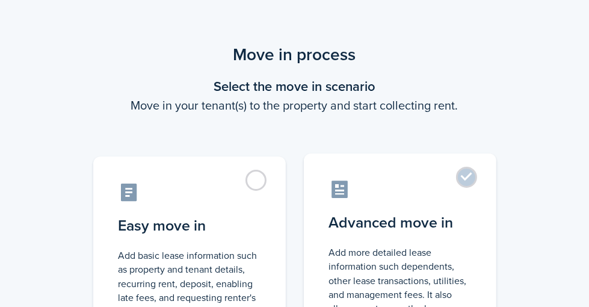
scroll to position [60, 0]
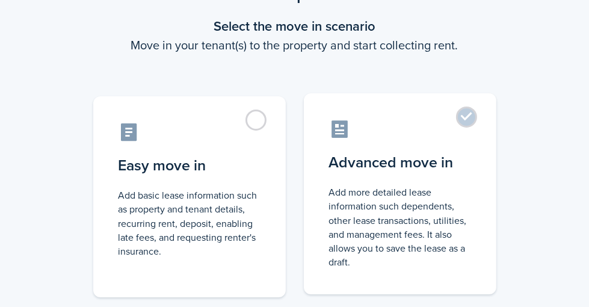
click at [486, 117] on label "Advanced move in Add more detailed lease information such dependents, other lea…" at bounding box center [400, 193] width 192 height 201
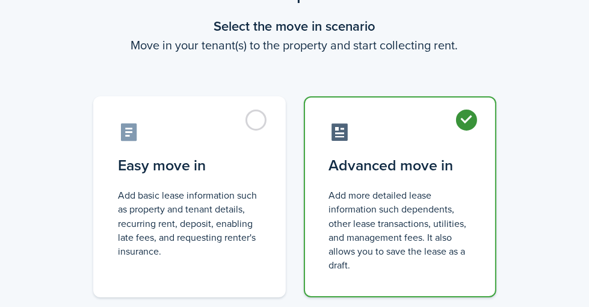
radio input "true"
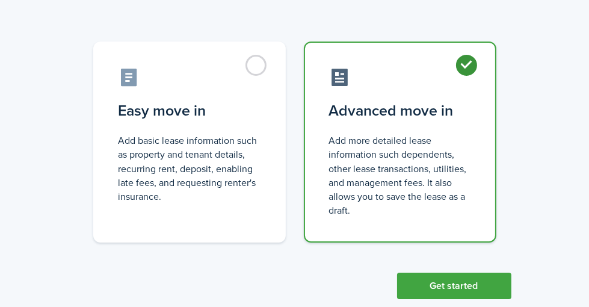
scroll to position [140, 0]
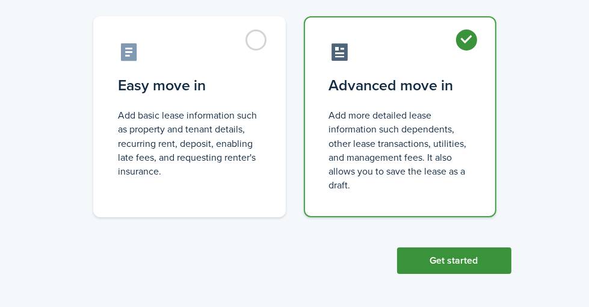
click at [482, 265] on button "Get started" at bounding box center [454, 260] width 114 height 26
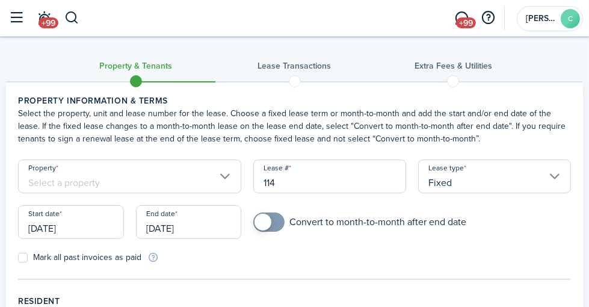
click at [241, 188] on input "Property" at bounding box center [129, 176] width 223 height 34
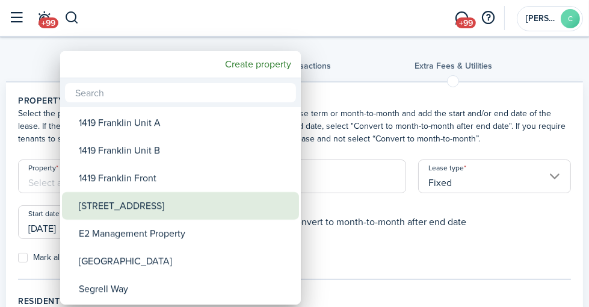
click at [238, 201] on div "[STREET_ADDRESS]" at bounding box center [185, 206] width 213 height 28
type input "[STREET_ADDRESS]"
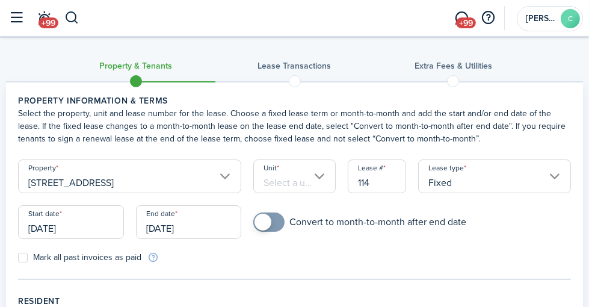
click at [336, 187] on input "Unit" at bounding box center [294, 176] width 82 height 34
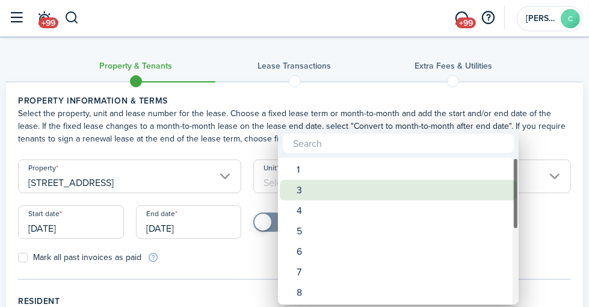
click at [337, 187] on div "3" at bounding box center [403, 190] width 213 height 20
type input "3"
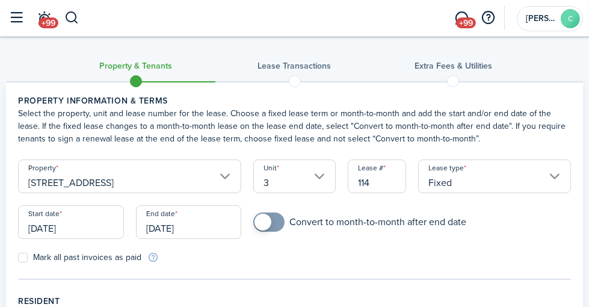
click at [97, 239] on input "[DATE]" at bounding box center [71, 222] width 106 height 34
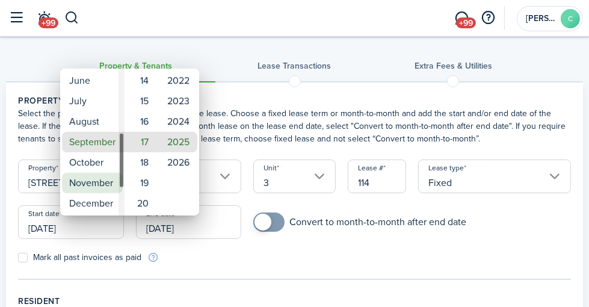
click at [109, 182] on mbsc-wheel-item "November" at bounding box center [92, 183] width 61 height 20
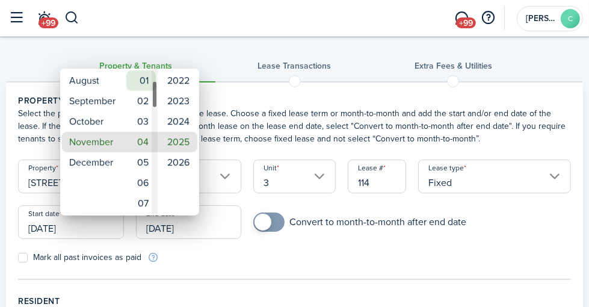
click at [148, 81] on mbsc-wheel-item "01" at bounding box center [140, 80] width 29 height 20
type input "[DATE]"
click at [181, 144] on mbsc-wheel-item "2025" at bounding box center [178, 142] width 38 height 20
click at [327, 267] on div at bounding box center [294, 153] width 781 height 499
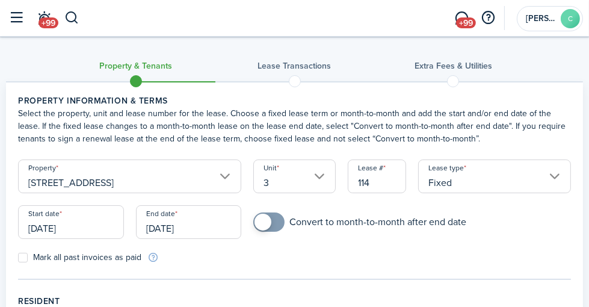
click at [236, 239] on input "[DATE]" at bounding box center [189, 222] width 106 height 34
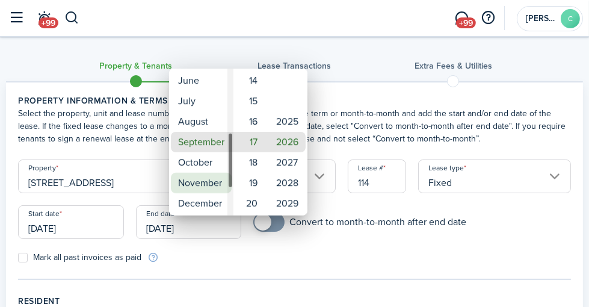
click at [208, 179] on mbsc-wheel-item "November" at bounding box center [201, 183] width 61 height 20
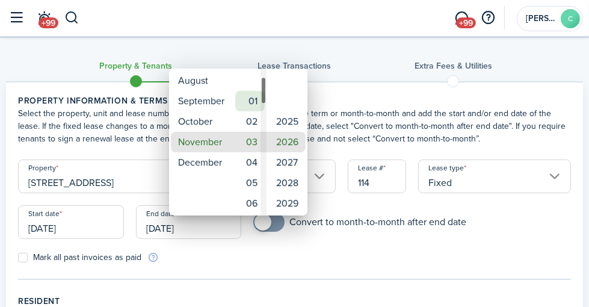
click at [255, 99] on mbsc-wheel-item "01" at bounding box center [249, 101] width 29 height 20
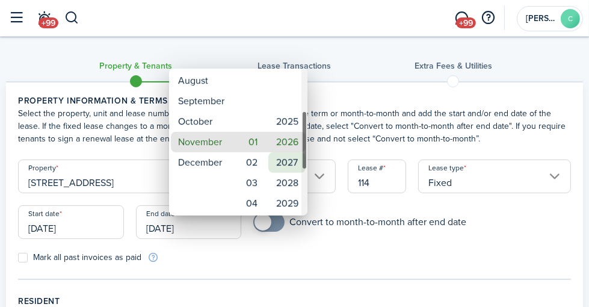
click at [281, 158] on mbsc-wheel-item "2027" at bounding box center [286, 162] width 37 height 20
type input "[DATE]"
click at [305, 233] on div at bounding box center [294, 153] width 781 height 499
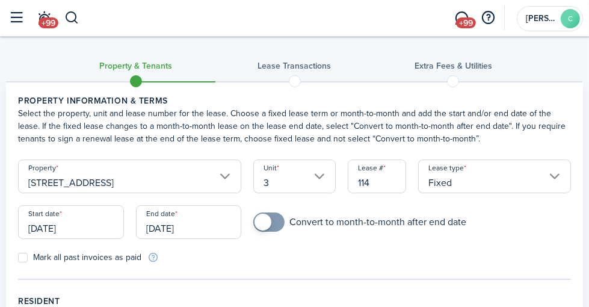
checkbox input "true"
click at [271, 230] on span at bounding box center [262, 222] width 17 height 17
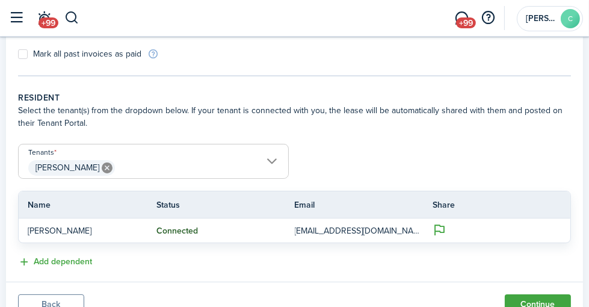
scroll to position [241, 0]
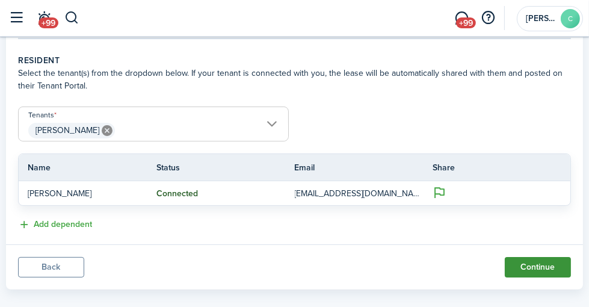
click at [525, 274] on button "Continue" at bounding box center [538, 267] width 66 height 20
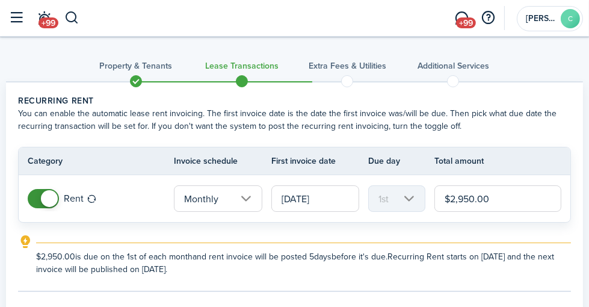
click at [506, 198] on input "$2,950.00" at bounding box center [497, 198] width 127 height 26
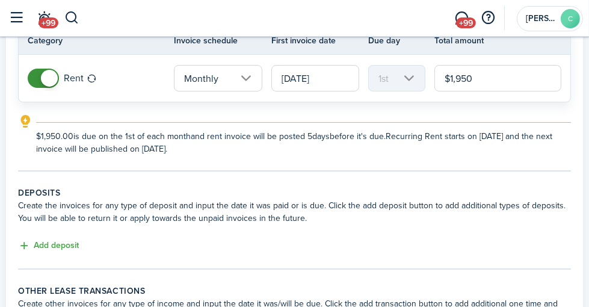
scroll to position [180, 0]
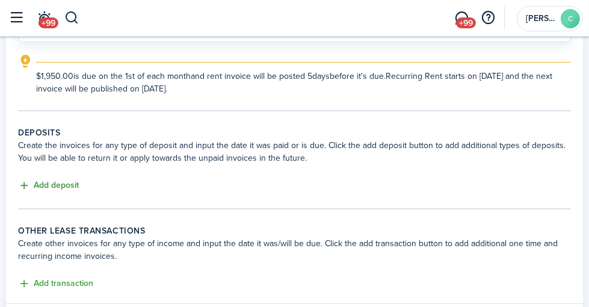
type input "$1,950.00"
click at [79, 186] on button "Add deposit" at bounding box center [48, 186] width 61 height 14
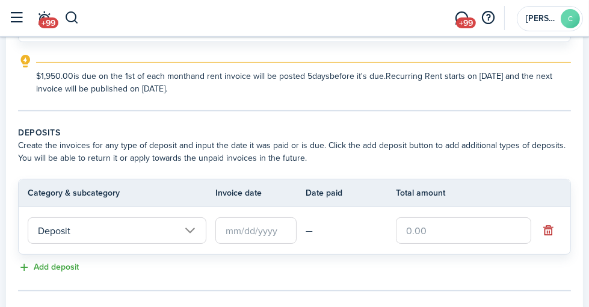
click at [281, 233] on input "text" at bounding box center [255, 230] width 81 height 26
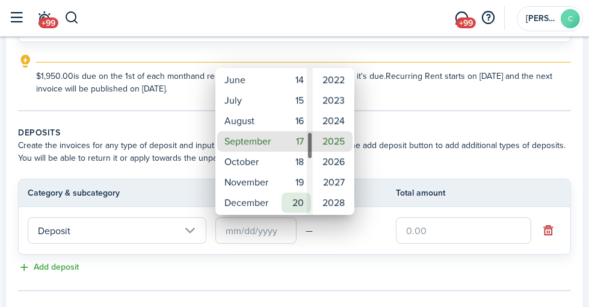
click at [304, 199] on mbsc-wheel-item "20" at bounding box center [295, 202] width 29 height 20
type input "[DATE]"
click at [443, 224] on div at bounding box center [294, 153] width 781 height 499
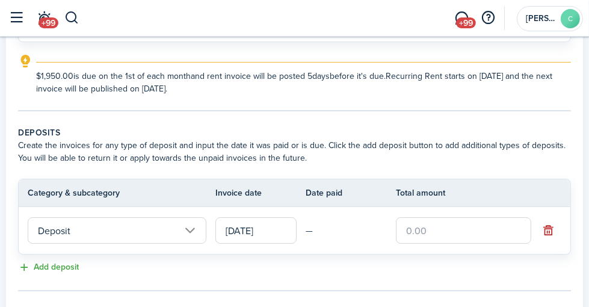
click at [427, 233] on input "text" at bounding box center [463, 230] width 135 height 26
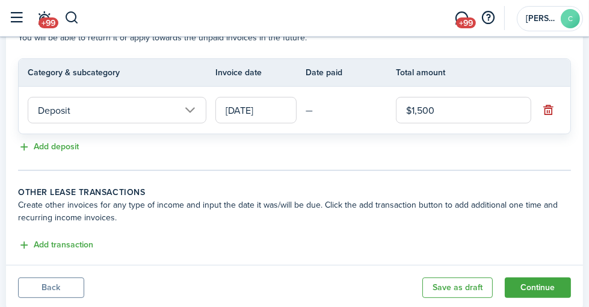
scroll to position [336, 0]
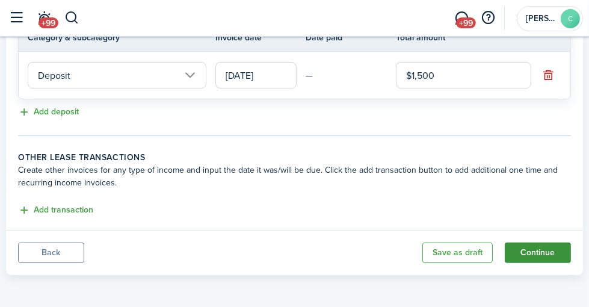
type input "$1,500.00"
click at [537, 252] on button "Continue" at bounding box center [538, 252] width 66 height 20
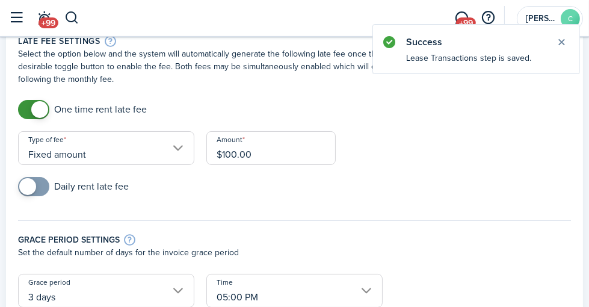
scroll to position [120, 0]
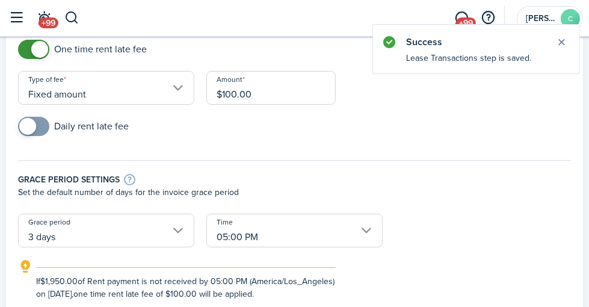
click at [194, 228] on input "3 days" at bounding box center [106, 231] width 176 height 34
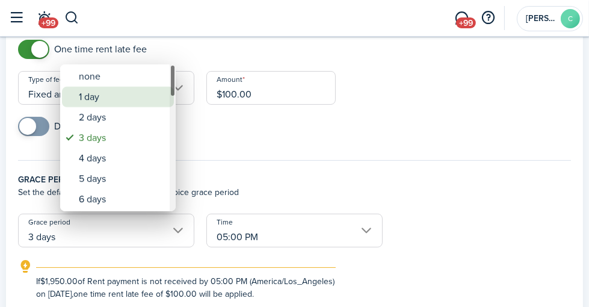
click at [109, 100] on div "1 day" at bounding box center [123, 97] width 88 height 20
type input "1 day"
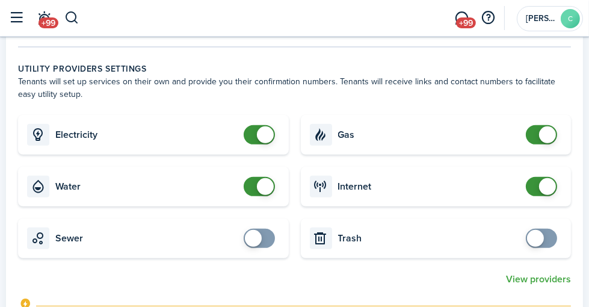
scroll to position [541, 0]
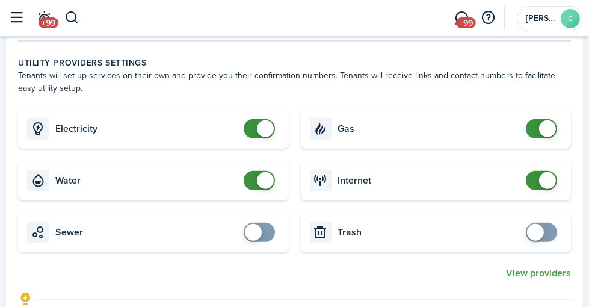
checkbox input "true"
click at [262, 241] on span at bounding box center [253, 232] width 17 height 17
checkbox input "true"
click at [544, 239] on span at bounding box center [541, 232] width 12 height 19
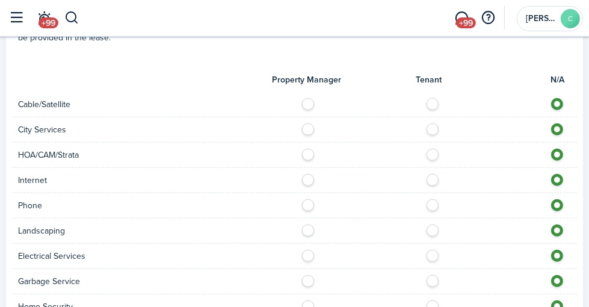
scroll to position [902, 0]
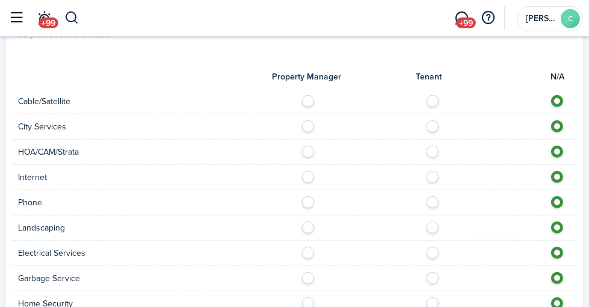
click at [441, 101] on label at bounding box center [435, 98] width 21 height 6
radio input "true"
click at [322, 126] on label at bounding box center [311, 123] width 21 height 6
radio input "true"
click at [440, 177] on label at bounding box center [435, 174] width 21 height 6
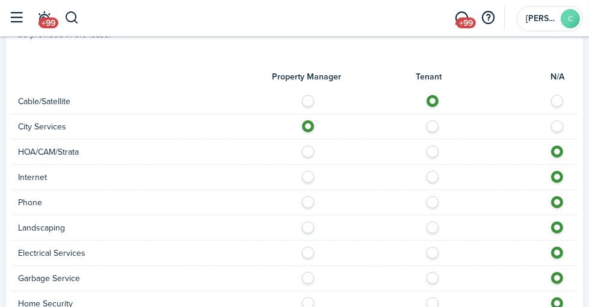
radio input "true"
click at [444, 202] on label at bounding box center [435, 199] width 21 height 6
radio input "true"
click at [321, 234] on div at bounding box center [436, 227] width 283 height 13
click at [445, 253] on label at bounding box center [435, 250] width 21 height 6
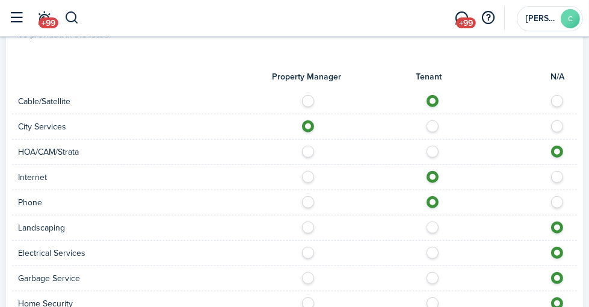
radio input "true"
click at [446, 278] on label at bounding box center [435, 275] width 21 height 6
radio input "true"
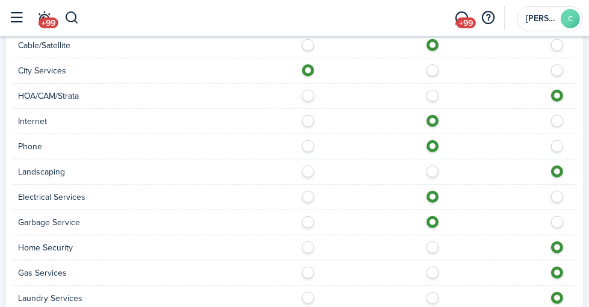
scroll to position [962, 0]
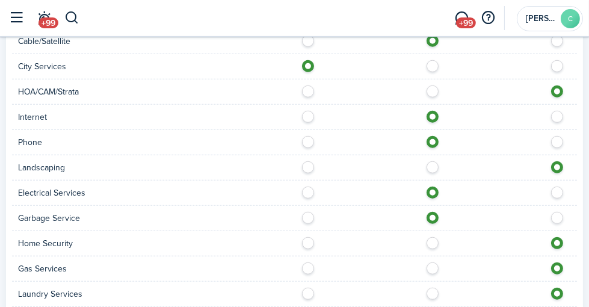
click at [444, 243] on label at bounding box center [435, 240] width 21 height 6
radio input "true"
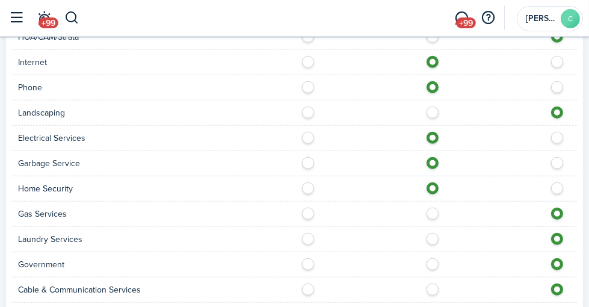
scroll to position [1022, 0]
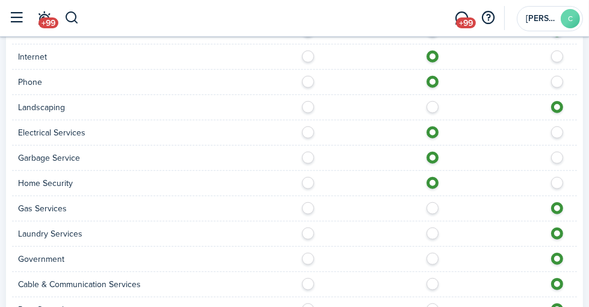
click at [443, 208] on label at bounding box center [435, 205] width 21 height 6
radio input "true"
click at [445, 233] on label at bounding box center [435, 230] width 21 height 6
radio input "true"
click at [436, 259] on label at bounding box center [435, 256] width 21 height 6
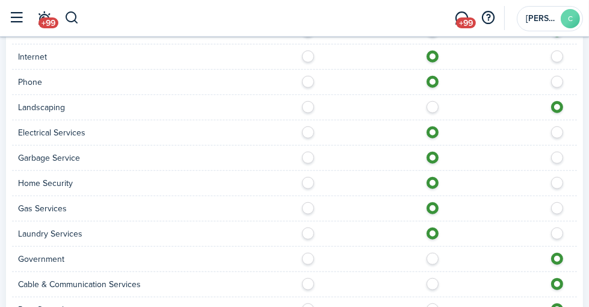
radio input "true"
drag, startPoint x: 443, startPoint y: 292, endPoint x: 447, endPoint y: 273, distance: 19.7
click at [443, 284] on label at bounding box center [435, 281] width 21 height 6
radio input "true"
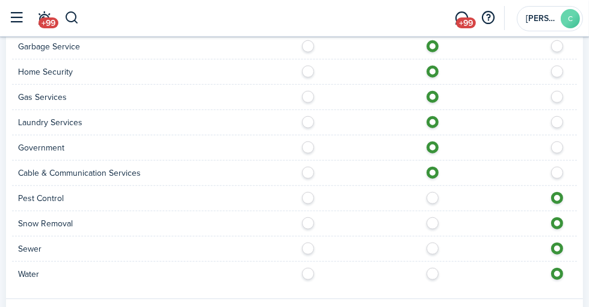
scroll to position [1143, 0]
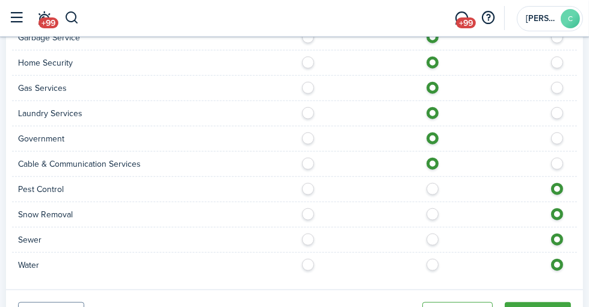
click at [322, 189] on label at bounding box center [311, 186] width 21 height 6
radio input "true"
click at [446, 239] on label at bounding box center [435, 236] width 21 height 6
radio input "true"
click at [446, 265] on label at bounding box center [435, 262] width 21 height 6
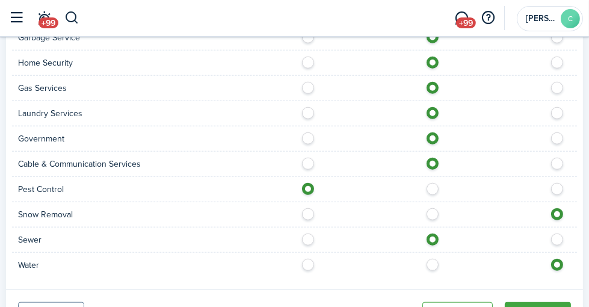
radio input "true"
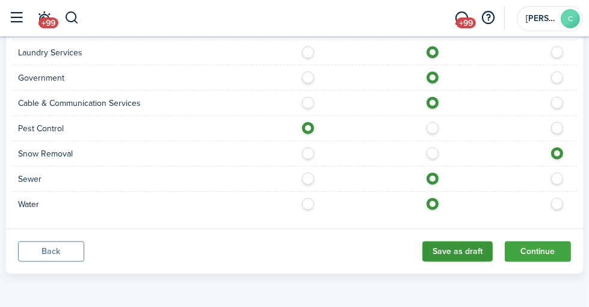
scroll to position [1216, 0]
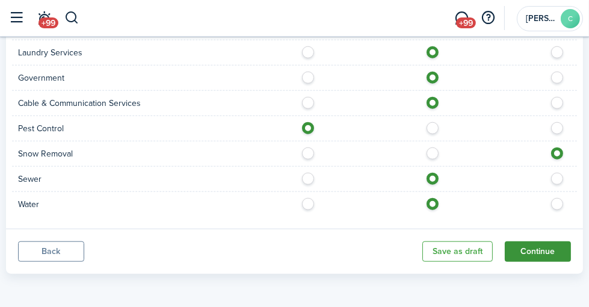
click at [534, 248] on button "Continue" at bounding box center [538, 251] width 66 height 20
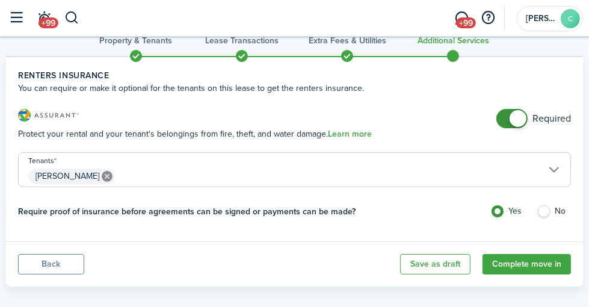
scroll to position [37, 0]
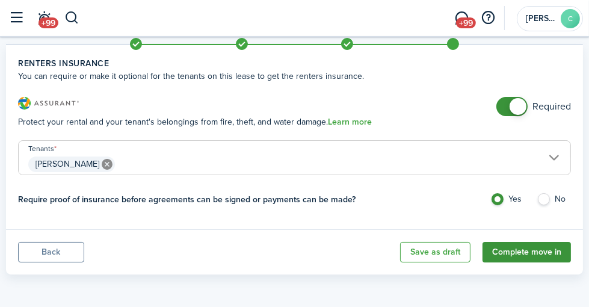
click at [503, 251] on button "Complete move in" at bounding box center [526, 252] width 88 height 20
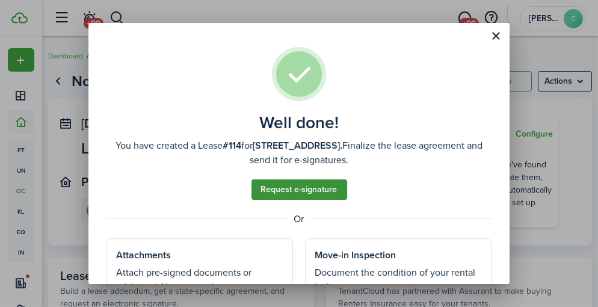
click at [321, 188] on link "Request e-signature" at bounding box center [299, 189] width 96 height 20
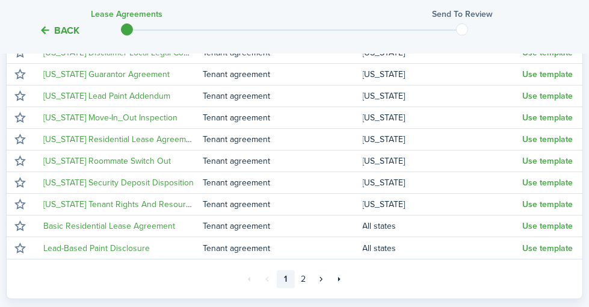
scroll to position [301, 0]
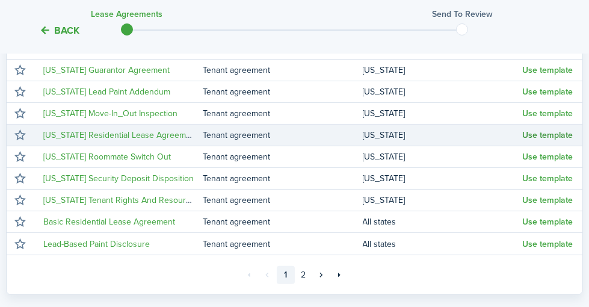
click at [527, 140] on button "Use template" at bounding box center [547, 136] width 51 height 10
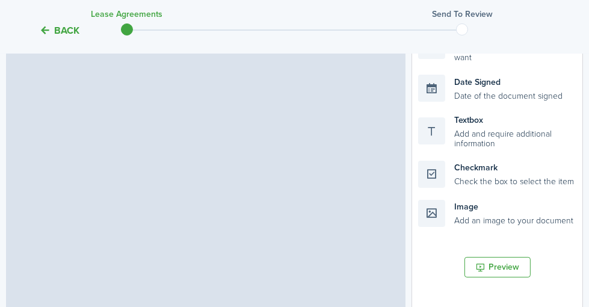
select select "fit"
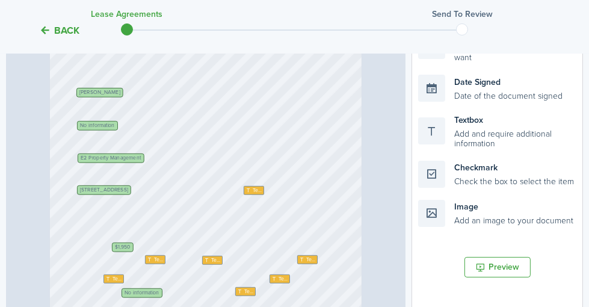
scroll to position [336, 0]
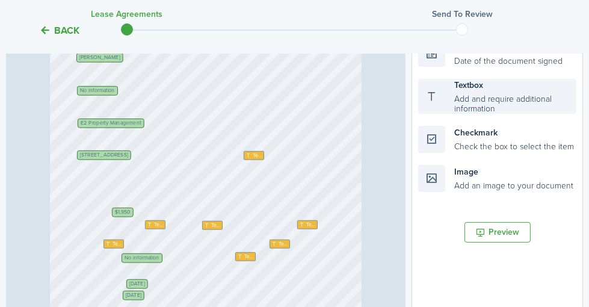
click at [493, 114] on div "Textbox Add and require additional information" at bounding box center [497, 96] width 158 height 35
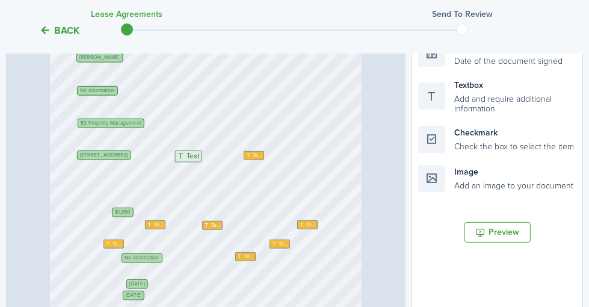
drag, startPoint x: 479, startPoint y: 113, endPoint x: 265, endPoint y: 184, distance: 225.0
click at [265, 184] on div "Page 1 of 14 50% 75% 100% 150% 200% Fit Text Text Text $1,950 Text Text [DATE] …" at bounding box center [294, 147] width 577 height 499
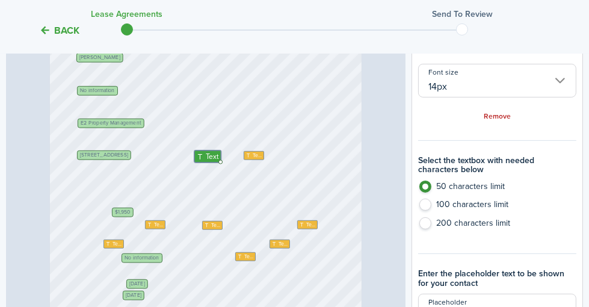
click at [439, 217] on label "100 characters limit" at bounding box center [497, 207] width 158 height 18
radio input "false"
radio input "true"
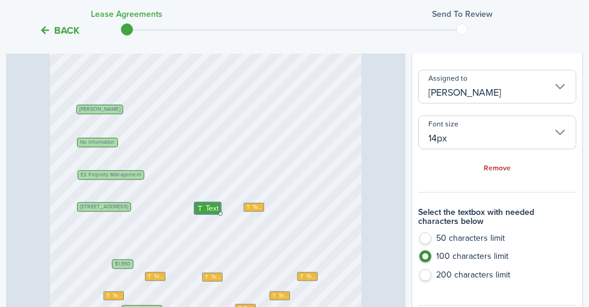
scroll to position [275, 0]
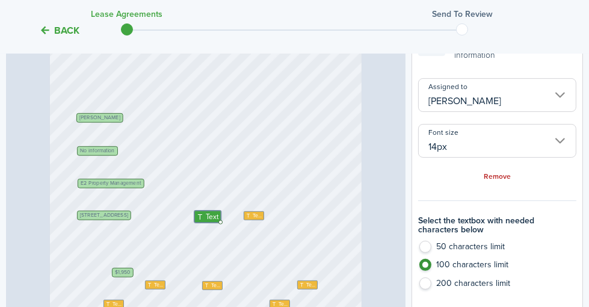
click at [541, 112] on input "[PERSON_NAME]" at bounding box center [497, 95] width 158 height 34
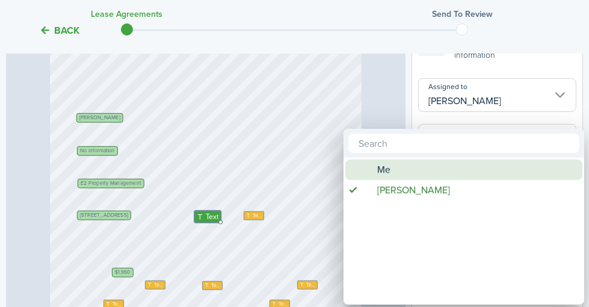
click at [415, 170] on div "Me" at bounding box center [468, 169] width 213 height 20
type input "Me"
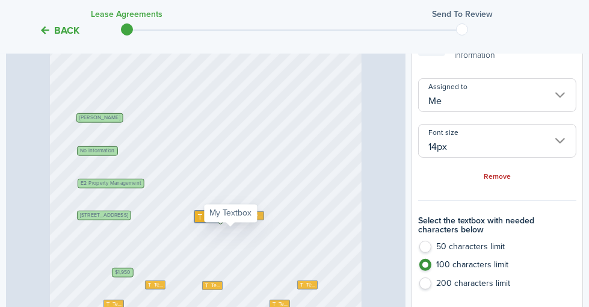
click at [206, 220] on icon at bounding box center [201, 215] width 10 height 7
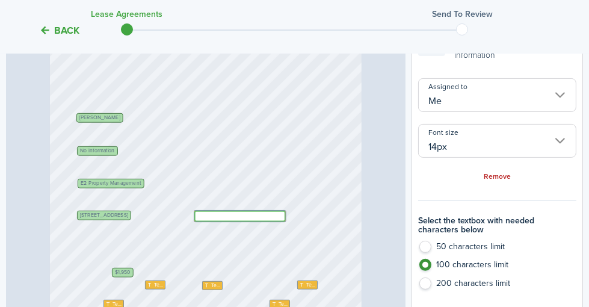
click at [229, 221] on textarea at bounding box center [239, 216] width 91 height 11
type textarea "UNit 3"
click at [256, 212] on div "Text Text Text $1,950 Text Text [DATE] No information [STREET_ADDRESS] No infor…" at bounding box center [206, 212] width 312 height 415
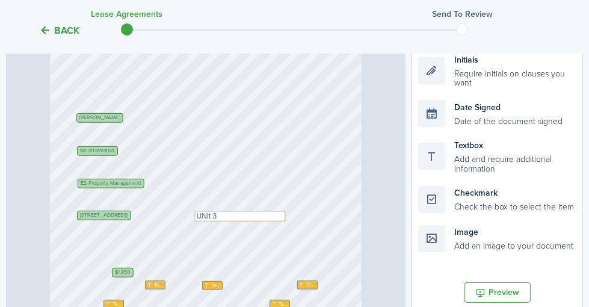
click at [294, 235] on div "Text Text Text $1,950 Text Text [DATE] No information [STREET_ADDRESS] No infor…" at bounding box center [206, 212] width 312 height 415
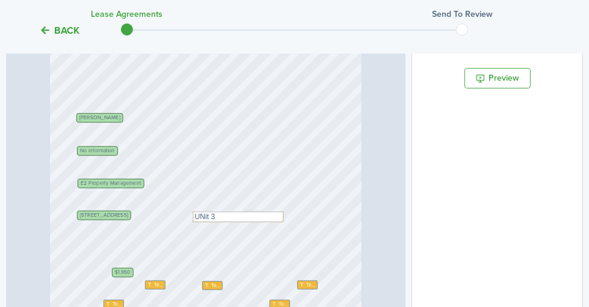
click at [283, 223] on div "Text Text Text $1,950 Text Text [DATE] No information [STREET_ADDRESS] No infor…" at bounding box center [206, 212] width 312 height 415
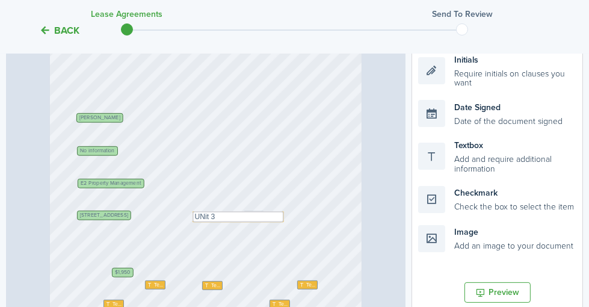
scroll to position [60, 0]
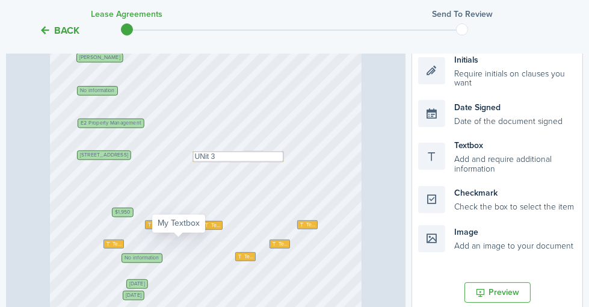
click at [164, 229] on span "Text" at bounding box center [159, 225] width 10 height 8
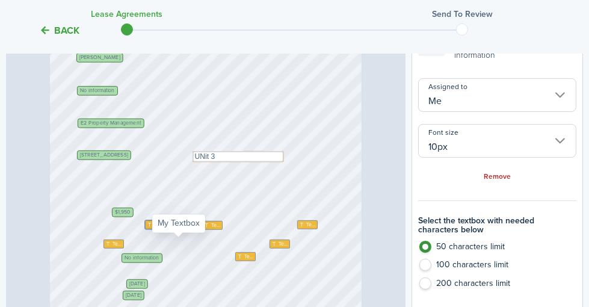
click at [154, 227] on icon at bounding box center [150, 224] width 7 height 5
click at [165, 229] on textarea at bounding box center [155, 224] width 20 height 9
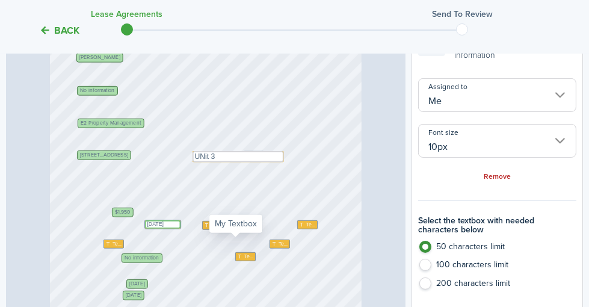
type textarea "[DATE]"
drag, startPoint x: 243, startPoint y: 241, endPoint x: 279, endPoint y: 242, distance: 36.1
click at [279, 242] on div "Text Text Text $1,950 Text Text [DATE] [DATE] No information [STREET_ADDRESS] N…" at bounding box center [206, 152] width 312 height 415
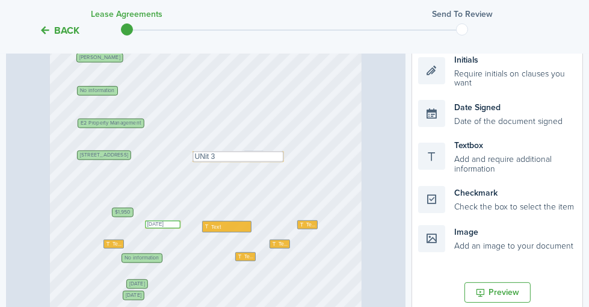
click at [180, 229] on textarea "[DATE]" at bounding box center [162, 224] width 35 height 8
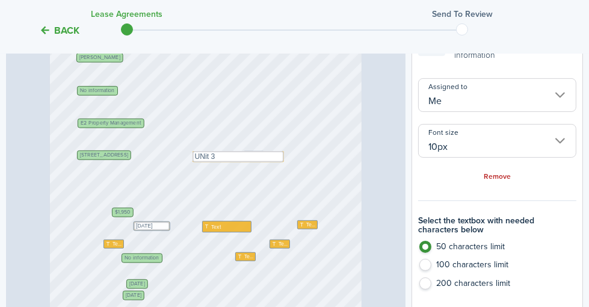
drag, startPoint x: 202, startPoint y: 241, endPoint x: 210, endPoint y: 242, distance: 7.9
click at [510, 181] on link "Remove" at bounding box center [497, 177] width 27 height 8
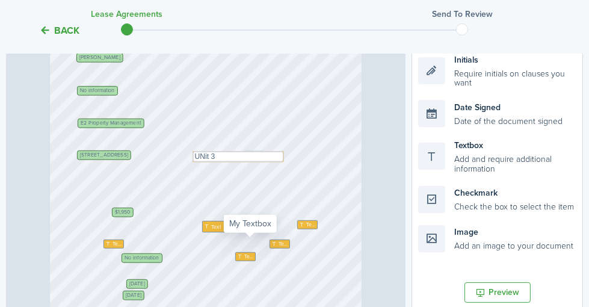
click at [251, 232] on div "Text" at bounding box center [226, 226] width 49 height 11
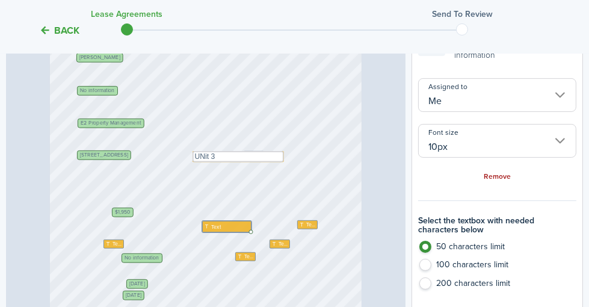
click at [496, 181] on link "Remove" at bounding box center [497, 177] width 27 height 8
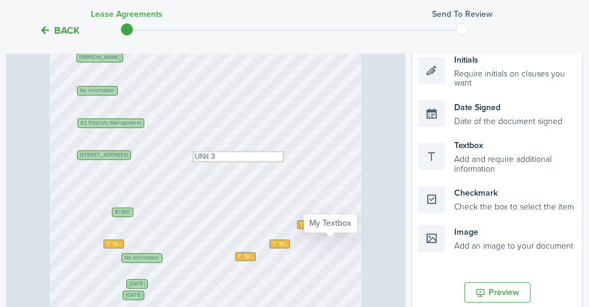
click at [315, 229] on span "Text" at bounding box center [311, 225] width 10 height 8
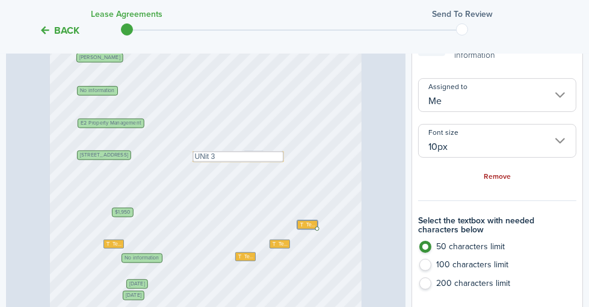
click at [502, 181] on link "Remove" at bounding box center [497, 177] width 27 height 8
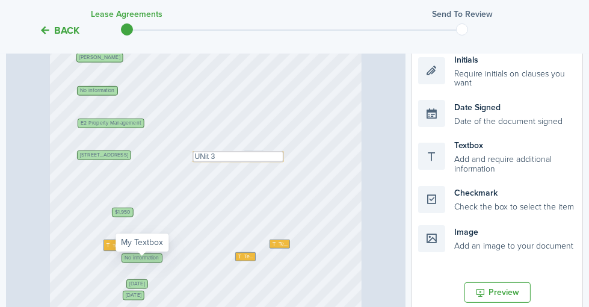
drag, startPoint x: 143, startPoint y: 260, endPoint x: 149, endPoint y: 260, distance: 6.6
click at [135, 251] on div "Text" at bounding box center [118, 244] width 31 height 11
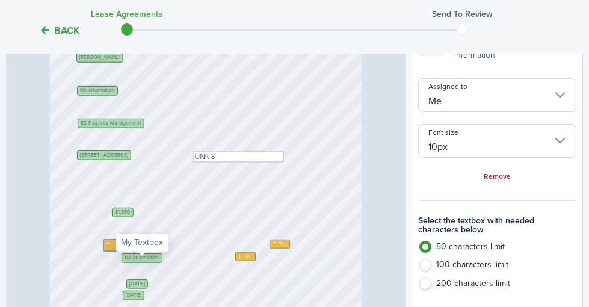
click at [135, 251] on div "Text" at bounding box center [118, 244] width 31 height 11
type textarea "$100"
drag, startPoint x: 311, startPoint y: 260, endPoint x: 340, endPoint y: 262, distance: 28.9
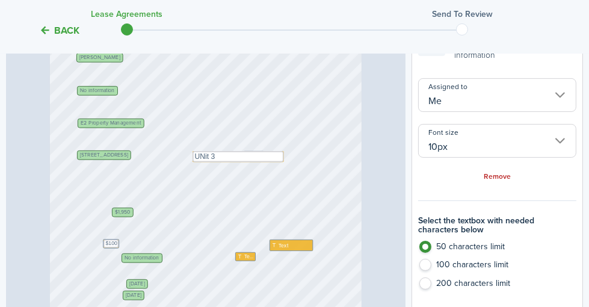
click at [340, 262] on div "Text Text $1,950 [DATE] No information [STREET_ADDRESS] No information [DATE] E…" at bounding box center [206, 152] width 312 height 415
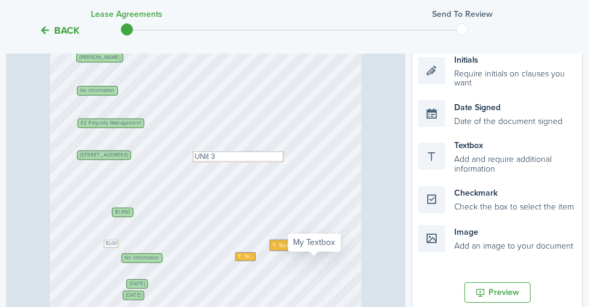
click at [288, 249] on span "Text" at bounding box center [283, 245] width 10 height 8
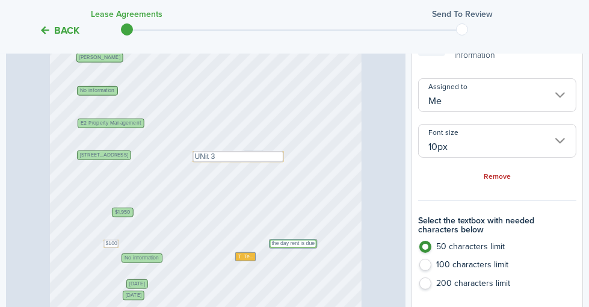
type textarea "the day rent is due"
click at [159, 260] on span "No information" at bounding box center [142, 257] width 35 height 5
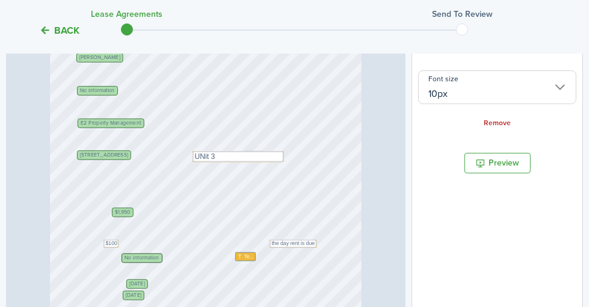
click at [159, 260] on span "No information" at bounding box center [142, 257] width 35 height 5
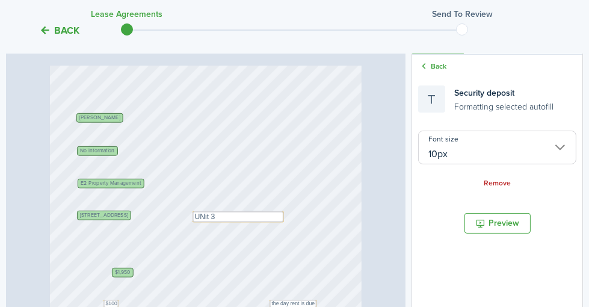
scroll to position [275, 0]
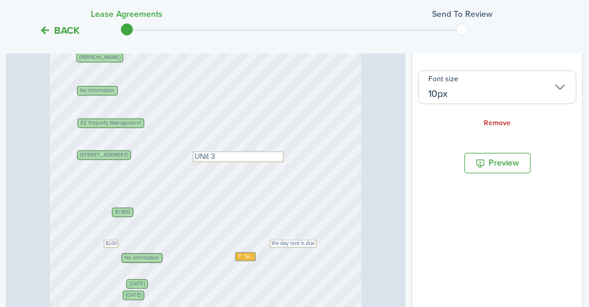
click at [159, 260] on span "No information" at bounding box center [142, 257] width 35 height 5
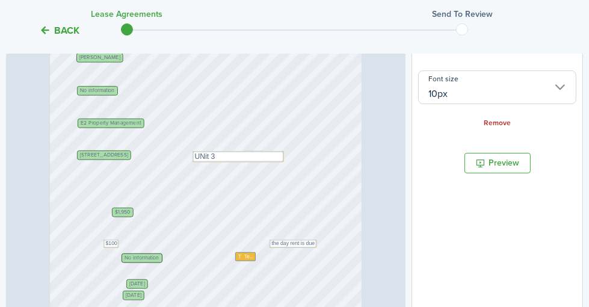
click at [159, 260] on span "No information" at bounding box center [142, 257] width 35 height 5
click at [553, 102] on input "10px" at bounding box center [497, 87] width 158 height 34
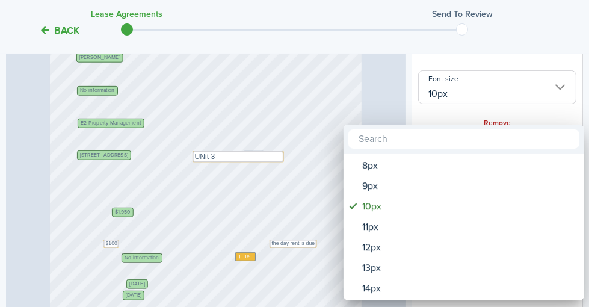
click at [553, 102] on div at bounding box center [294, 153] width 781 height 499
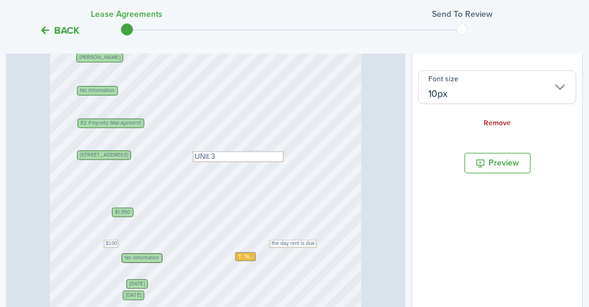
click at [503, 128] on link "Remove" at bounding box center [497, 123] width 27 height 8
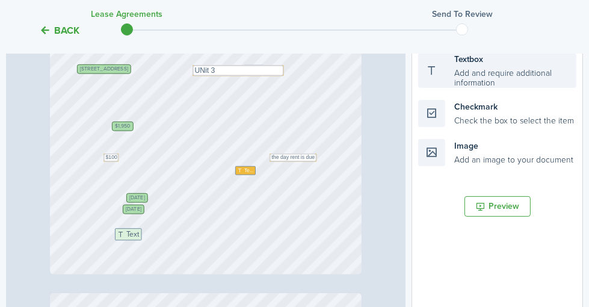
scroll to position [364, 0]
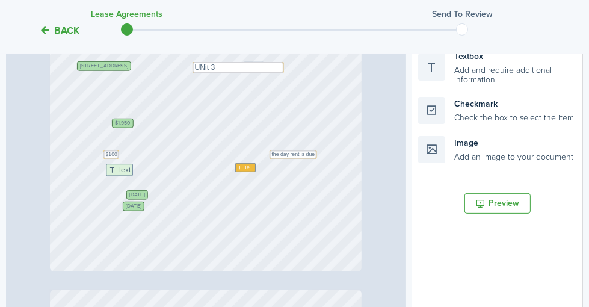
drag, startPoint x: 517, startPoint y: 174, endPoint x: 235, endPoint y: 199, distance: 283.2
click at [235, 199] on div "Page 1 of 14 50% 75% 100% 150% 200% Fit Text Text the day rent is due $1,950 [D…" at bounding box center [294, 118] width 577 height 499
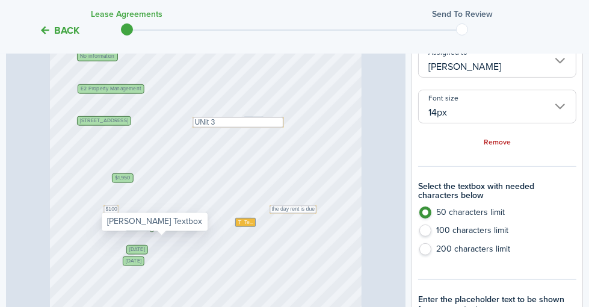
scroll to position [304, 0]
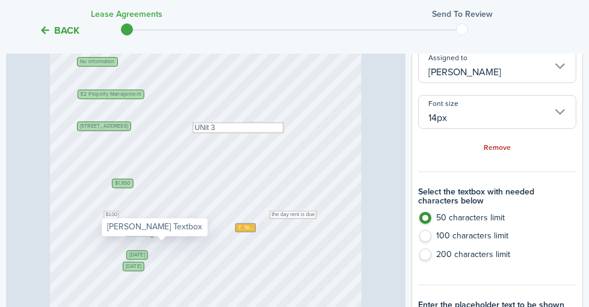
click at [528, 83] on input "[PERSON_NAME]" at bounding box center [497, 66] width 158 height 34
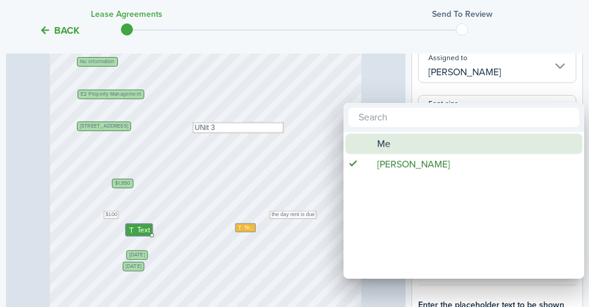
click at [454, 151] on div "Me" at bounding box center [468, 144] width 213 height 20
type input "Me"
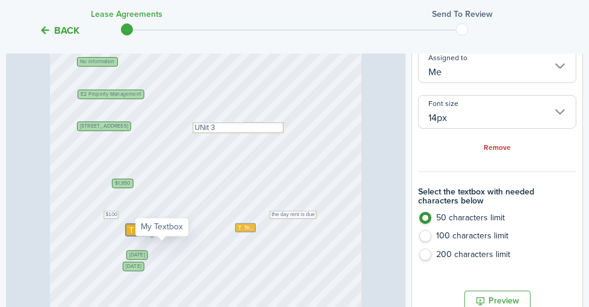
click at [137, 233] on icon at bounding box center [133, 229] width 10 height 7
click at [254, 232] on span "Text" at bounding box center [249, 228] width 10 height 8
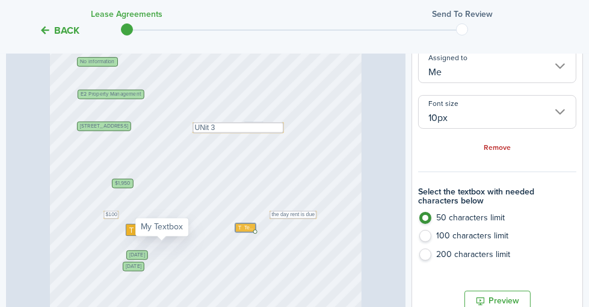
click at [150, 235] on span "Text" at bounding box center [143, 229] width 13 height 11
type input "14px"
click at [150, 235] on span "Text" at bounding box center [143, 229] width 13 height 11
type textarea "$1500"
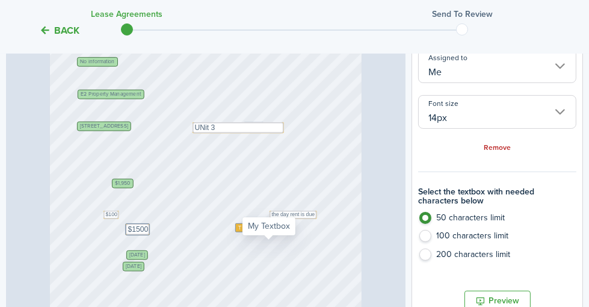
click at [254, 232] on span "Text" at bounding box center [249, 228] width 10 height 8
type input "10px"
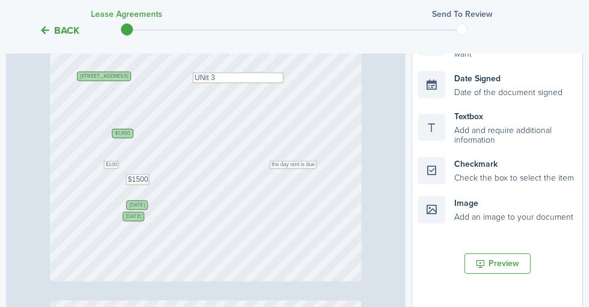
scroll to position [120, 0]
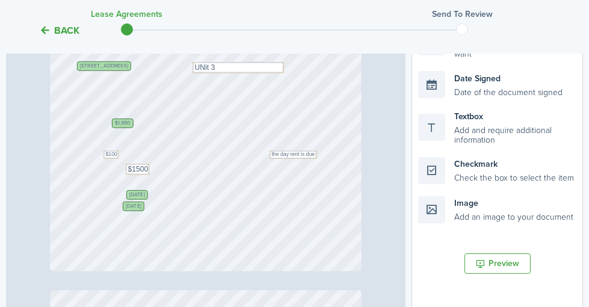
click at [141, 209] on span "[DATE]" at bounding box center [133, 206] width 15 height 5
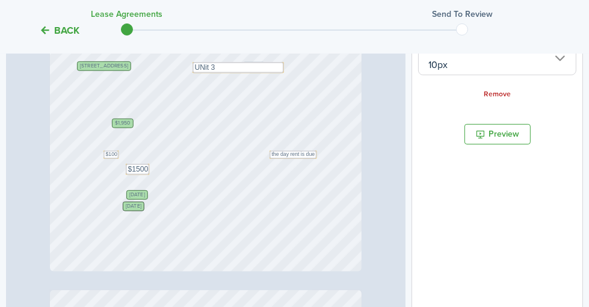
click at [141, 209] on span "[DATE]" at bounding box center [133, 206] width 15 height 5
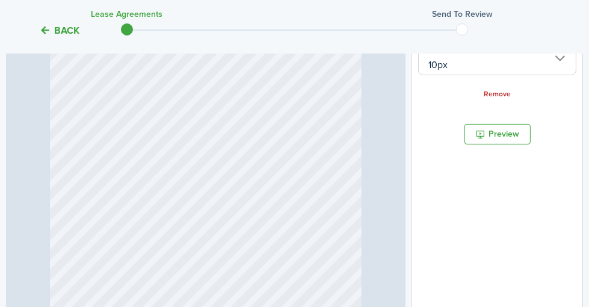
scroll to position [421, 0]
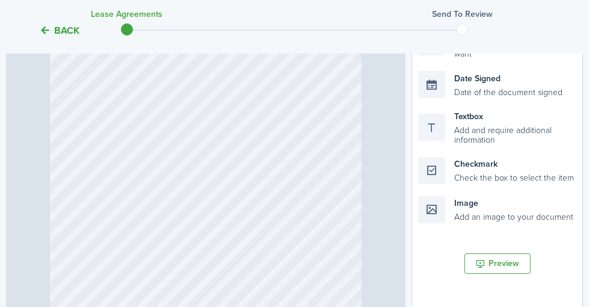
type input "1"
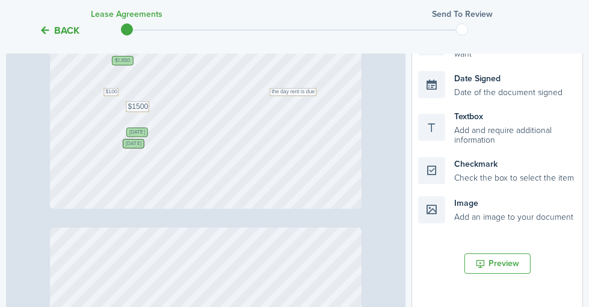
scroll to position [180, 0]
click at [141, 149] on span "[DATE]" at bounding box center [133, 146] width 15 height 5
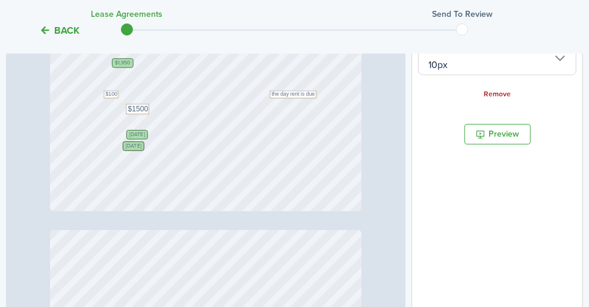
click at [511, 99] on link "Remove" at bounding box center [497, 94] width 27 height 8
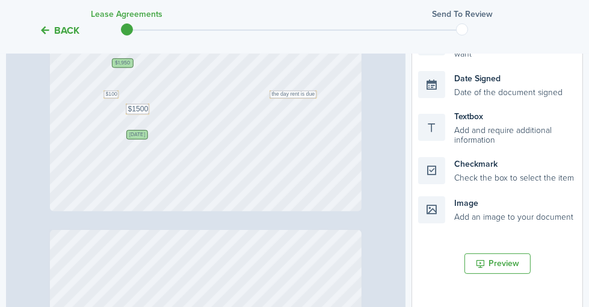
scroll to position [244, 0]
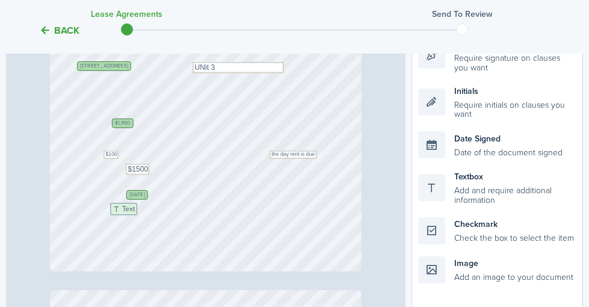
drag, startPoint x: 537, startPoint y: 203, endPoint x: 259, endPoint y: 235, distance: 280.4
click at [259, 235] on div "Page 1 of 14 50% 75% 100% 150% 200% Fit Text Text the day rent is due $1,950 [D…" at bounding box center [294, 238] width 577 height 499
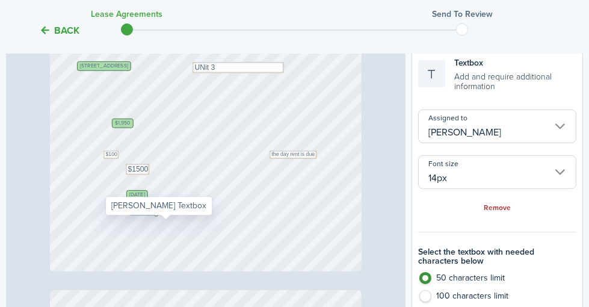
click at [564, 137] on input "[PERSON_NAME]" at bounding box center [497, 126] width 158 height 34
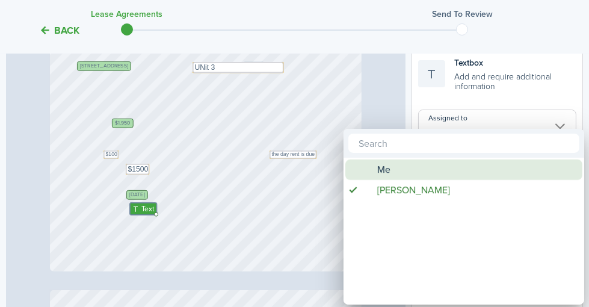
click at [466, 171] on div "Me" at bounding box center [468, 169] width 213 height 20
type input "Me"
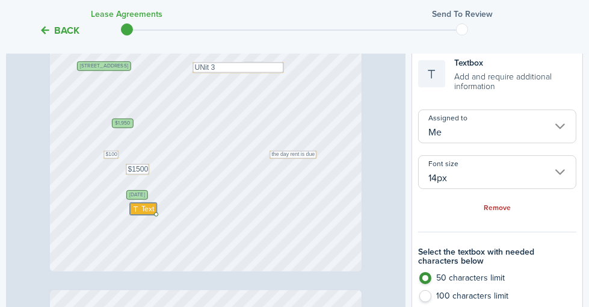
drag, startPoint x: 179, startPoint y: 224, endPoint x: 186, endPoint y: 224, distance: 7.2
click at [186, 224] on div "Text Text the day rent is due $1,950 [DATE] No information [STREET_ADDRESS] E2 …" at bounding box center [206, 63] width 312 height 415
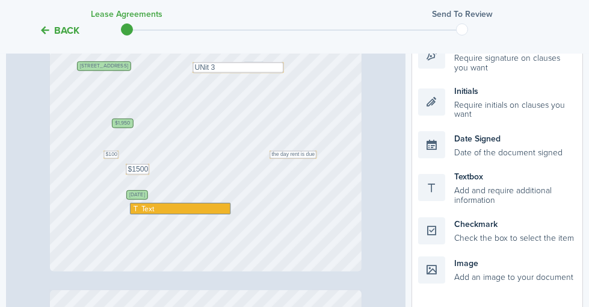
drag, startPoint x: 175, startPoint y: 224, endPoint x: 264, endPoint y: 224, distance: 89.0
click at [264, 224] on div "Text Text the day rent is due $1,950 [DATE] No information [STREET_ADDRESS] E2 …" at bounding box center [206, 63] width 312 height 415
click at [203, 214] on div "Text" at bounding box center [180, 208] width 100 height 11
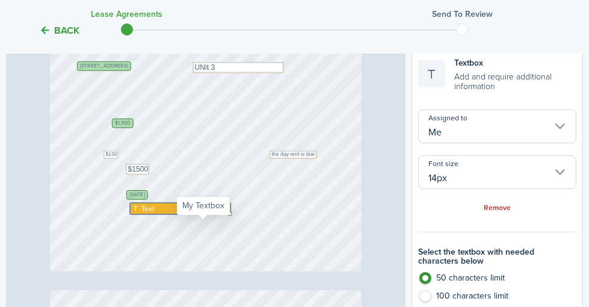
click at [203, 214] on div "Text" at bounding box center [180, 208] width 100 height 11
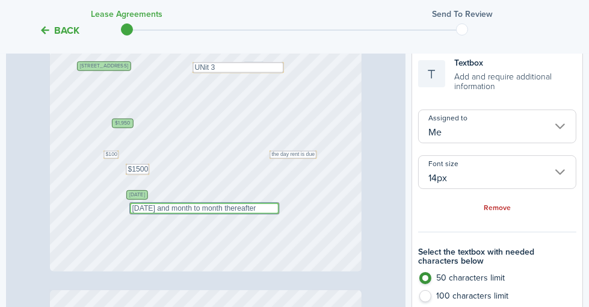
type textarea "[DATE] and month to month thereafter"
click at [242, 200] on div "Text Text the day rent is due $1,950 [DATE] No information [STREET_ADDRESS] E2 …" at bounding box center [206, 63] width 312 height 415
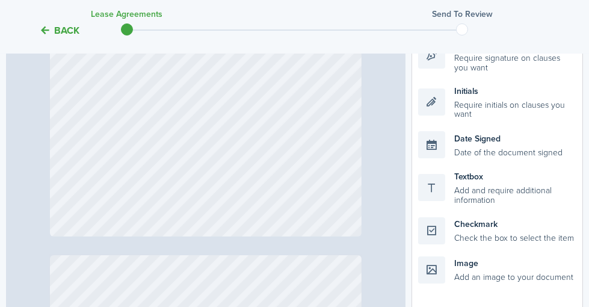
type input "9"
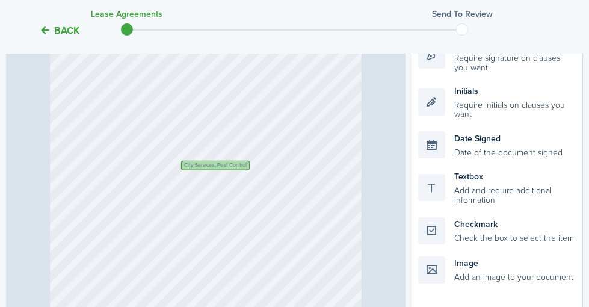
click at [247, 168] on span "City Services, Pest Control" at bounding box center [215, 164] width 63 height 5
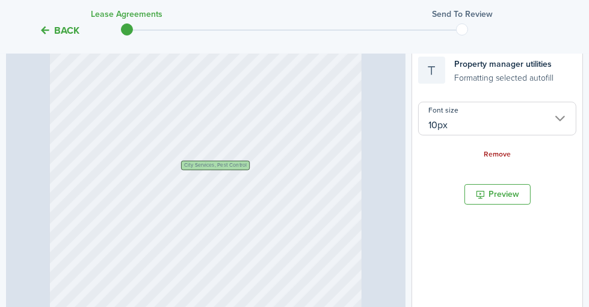
click at [494, 159] on link "Remove" at bounding box center [497, 154] width 27 height 8
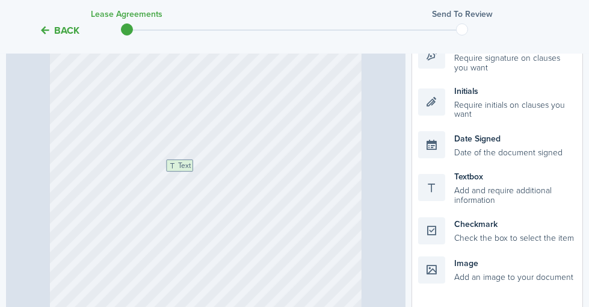
drag, startPoint x: 483, startPoint y: 195, endPoint x: 261, endPoint y: 184, distance: 222.2
click at [261, 184] on div "Page 9 of 14 50% 75% 100% 150% 200% Fit Text Text the day rent is due $1,950 [D…" at bounding box center [294, 238] width 577 height 499
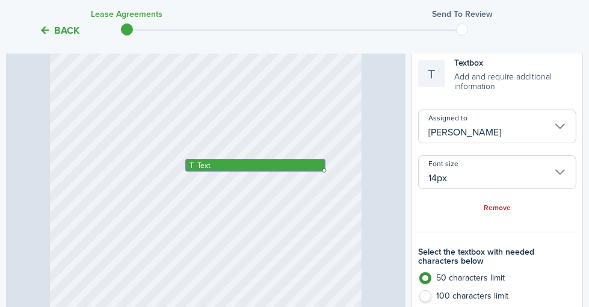
drag, startPoint x: 231, startPoint y: 180, endPoint x: 364, endPoint y: 177, distance: 133.0
click at [361, 177] on div "Text" at bounding box center [206, 161] width 312 height 415
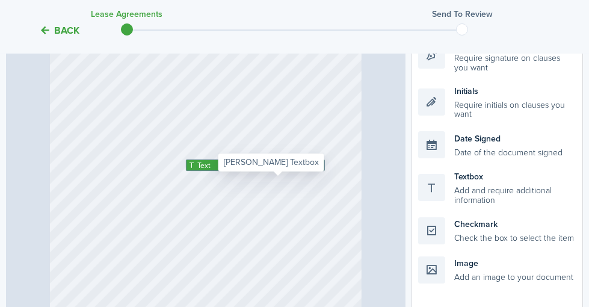
click at [324, 171] on div "Text" at bounding box center [255, 164] width 139 height 11
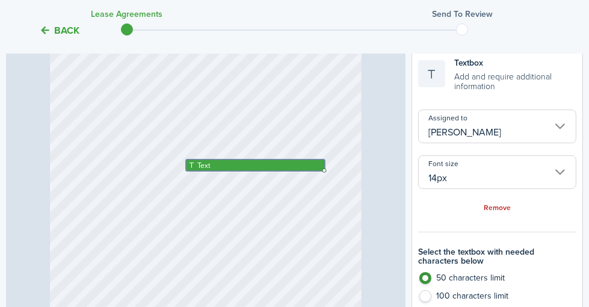
click at [496, 143] on input "[PERSON_NAME]" at bounding box center [497, 126] width 158 height 34
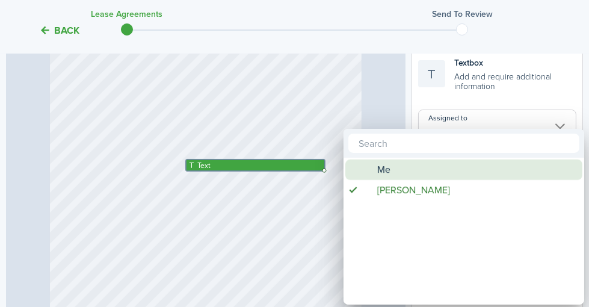
click at [457, 174] on div "Me" at bounding box center [468, 169] width 213 height 20
type input "Me"
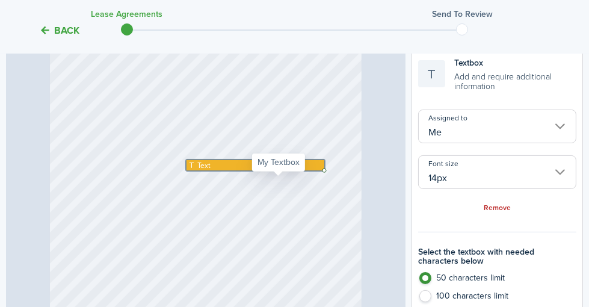
click at [274, 171] on div "Text" at bounding box center [255, 164] width 139 height 11
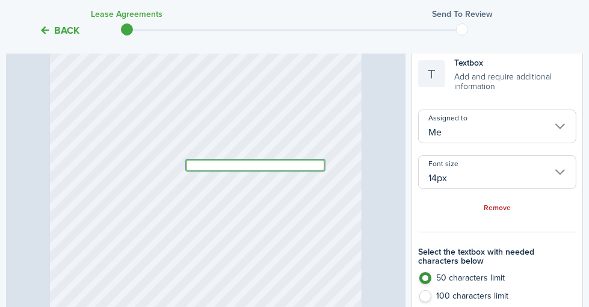
type textarea "U"
type textarea "p"
type textarea "Utilities to be paid by tenant"
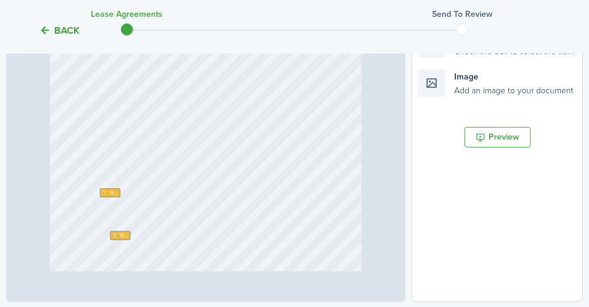
scroll to position [5318, 0]
type input "14"
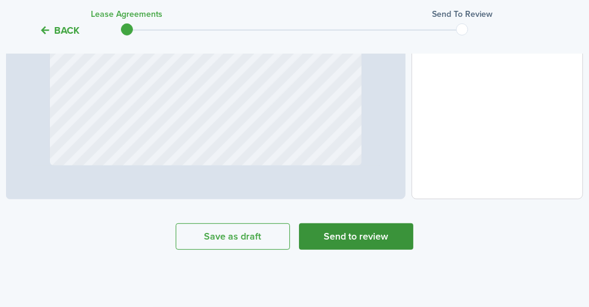
scroll to position [551, 0]
type textarea "Utilities to be paid by tenant"
click at [360, 233] on button "Send to review" at bounding box center [356, 236] width 114 height 26
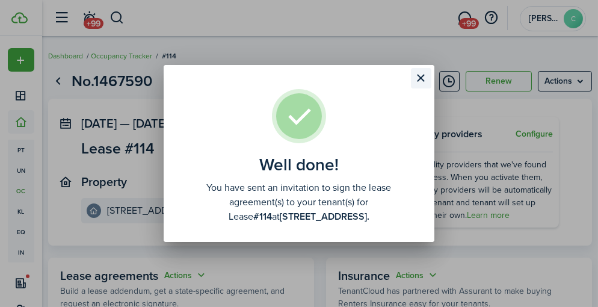
click at [420, 74] on button "Close modal" at bounding box center [421, 78] width 20 height 20
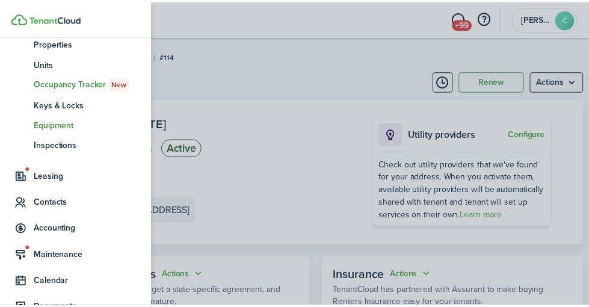
scroll to position [120, 0]
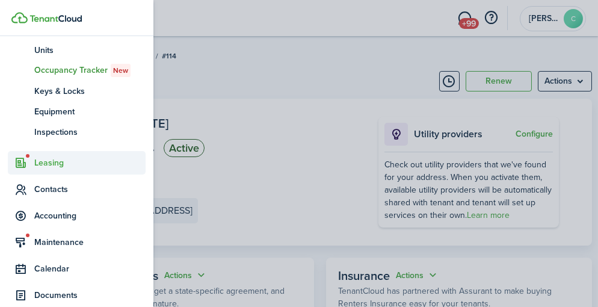
click at [60, 164] on span "Leasing" at bounding box center [89, 162] width 111 height 13
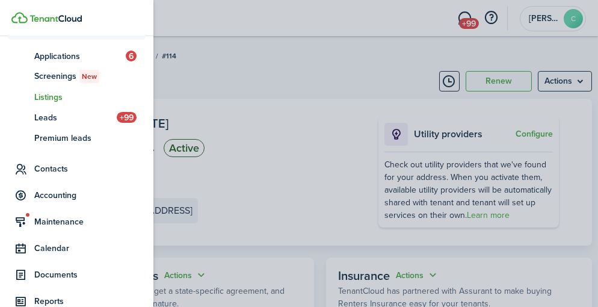
click at [55, 96] on span "Listings" at bounding box center [89, 97] width 111 height 13
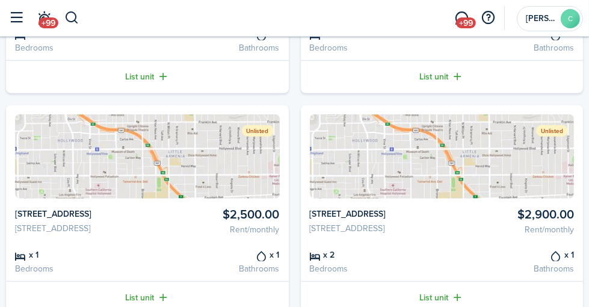
scroll to position [919, 0]
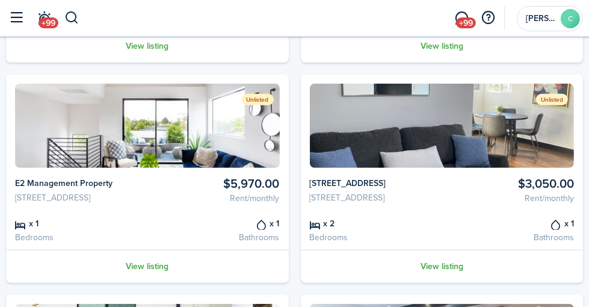
scroll to position [906, 0]
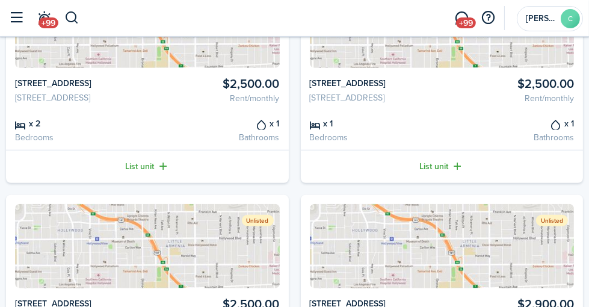
scroll to position [842, 0]
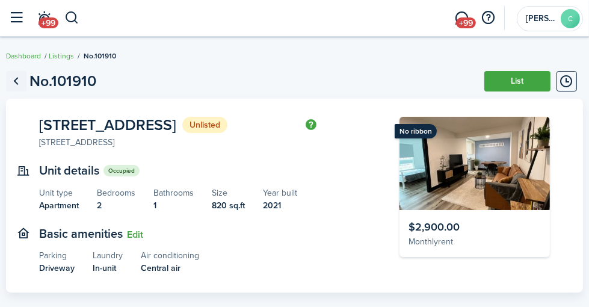
click at [26, 81] on link "Go back" at bounding box center [16, 81] width 20 height 20
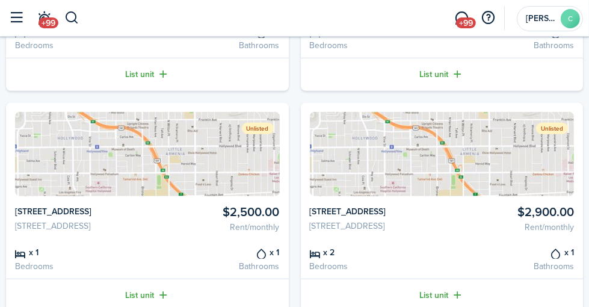
scroll to position [919, 0]
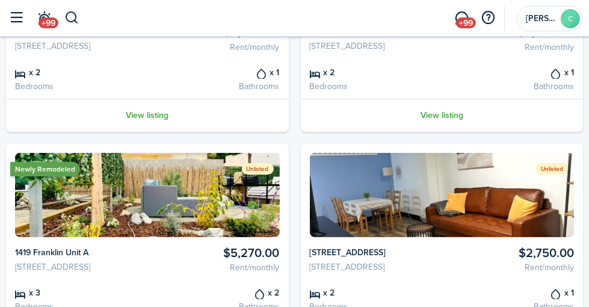
scroll to position [241, 0]
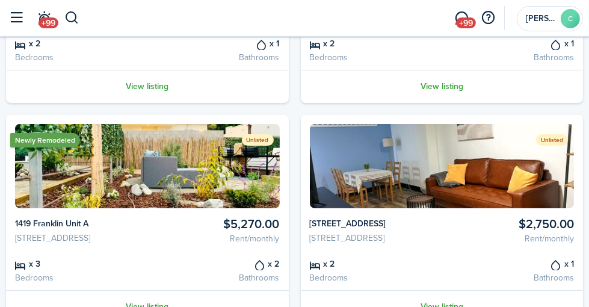
click at [310, 208] on img at bounding box center [442, 166] width 265 height 84
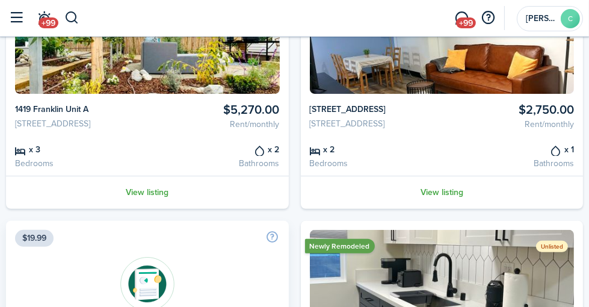
scroll to position [361, 0]
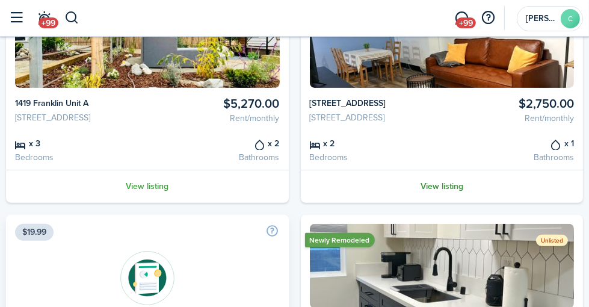
click at [301, 203] on link "View listing" at bounding box center [442, 186] width 283 height 33
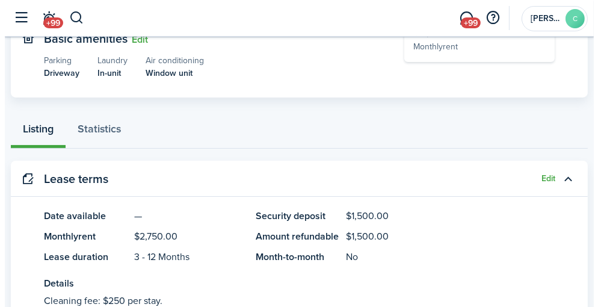
scroll to position [241, 0]
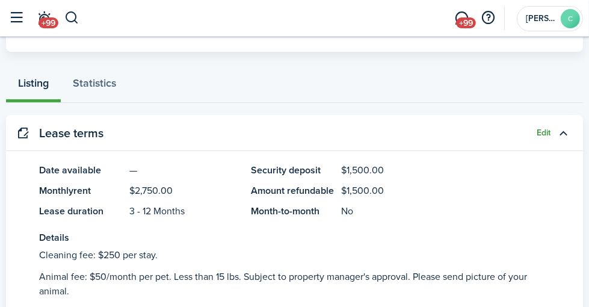
click at [541, 131] on button "Edit" at bounding box center [544, 133] width 14 height 10
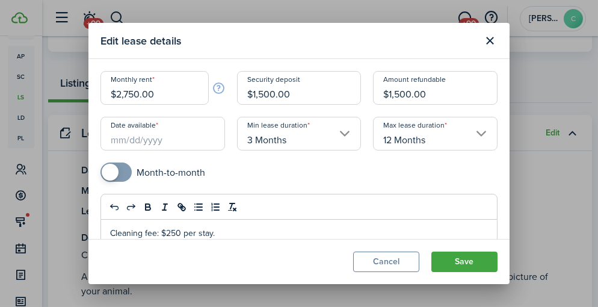
click at [159, 94] on input "$2,750.00" at bounding box center [154, 88] width 108 height 34
click at [159, 141] on input "Date available" at bounding box center [162, 134] width 125 height 34
type input "$2,900.00"
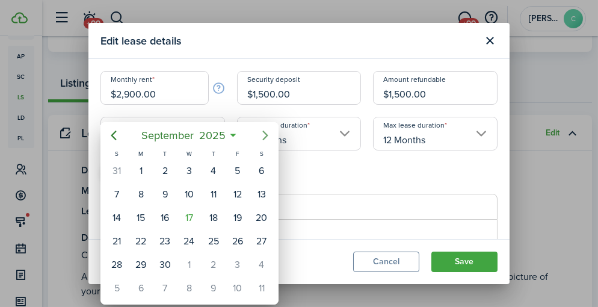
click at [265, 133] on icon "Next page" at bounding box center [265, 136] width 5 height 10
click at [168, 238] on div "23" at bounding box center [165, 241] width 18 height 18
type input "[DATE]"
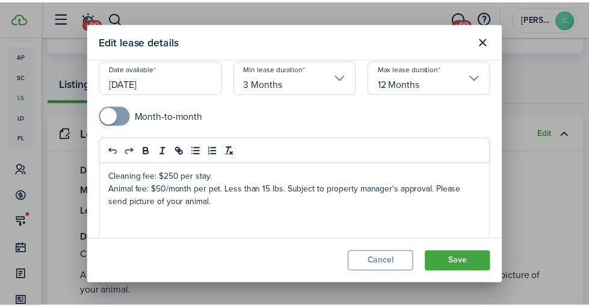
scroll to position [96, 0]
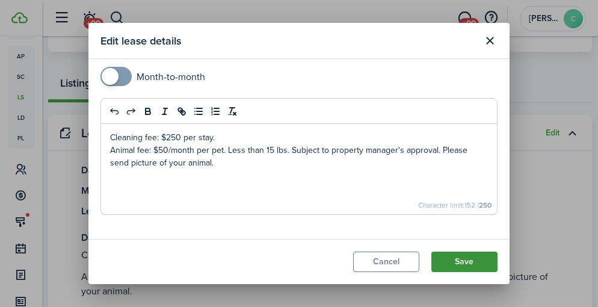
click at [479, 259] on button "Save" at bounding box center [464, 261] width 66 height 20
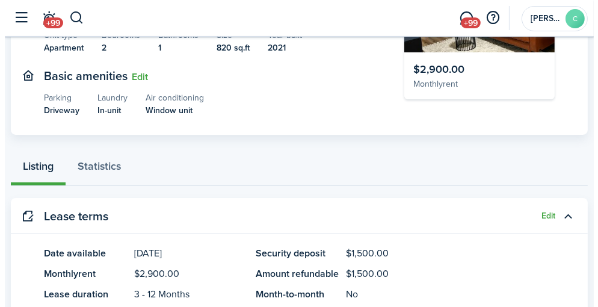
scroll to position [0, 0]
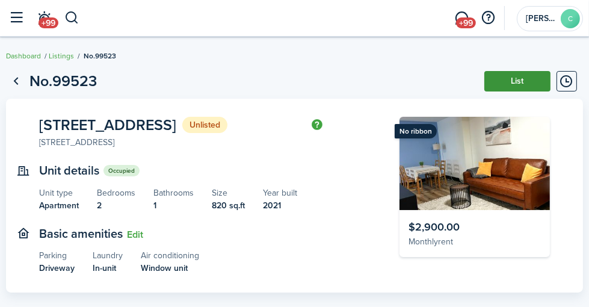
click at [515, 81] on button "List" at bounding box center [517, 81] width 66 height 20
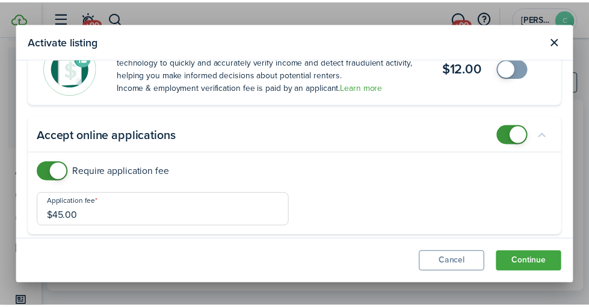
scroll to position [342, 0]
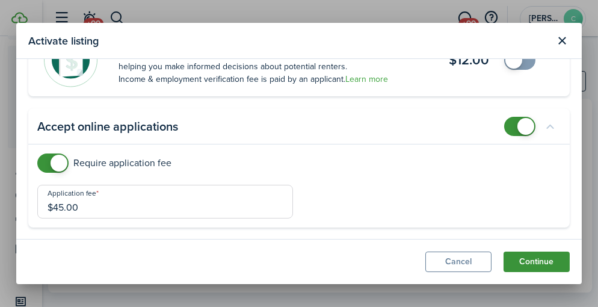
click at [537, 257] on button "Continue" at bounding box center [536, 261] width 66 height 20
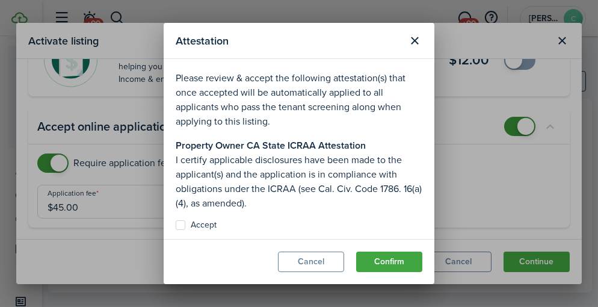
click at [184, 225] on label "Accept" at bounding box center [196, 225] width 41 height 10
click at [176, 225] on input "Accept" at bounding box center [175, 225] width 1 height 1
checkbox input "true"
click at [369, 264] on button "Confirm" at bounding box center [389, 261] width 66 height 20
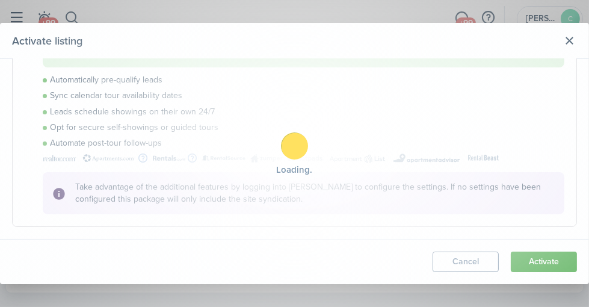
scroll to position [305, 0]
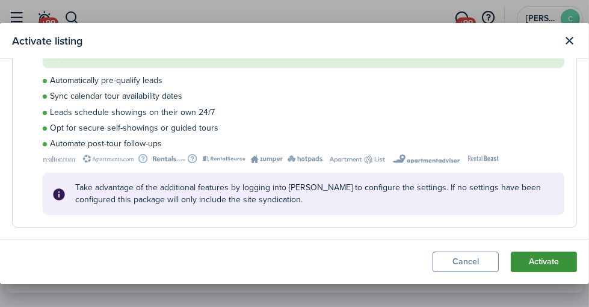
click at [540, 262] on button "Activate" at bounding box center [544, 261] width 66 height 20
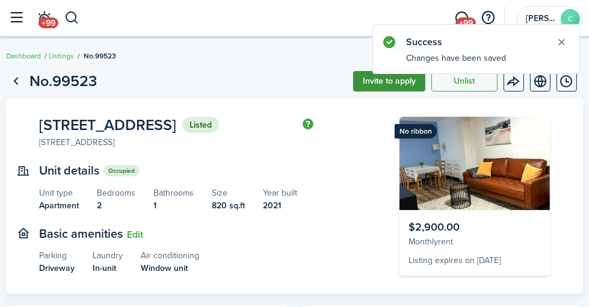
click at [406, 82] on button "Invite to apply" at bounding box center [389, 81] width 72 height 20
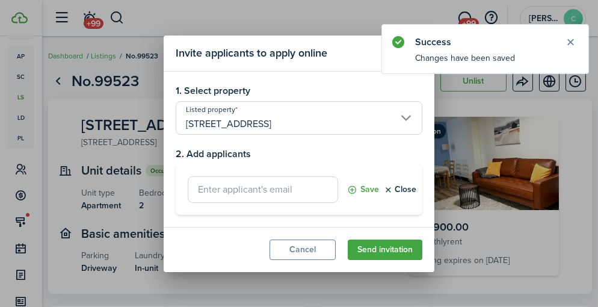
click at [316, 192] on input "text" at bounding box center [263, 189] width 150 height 26
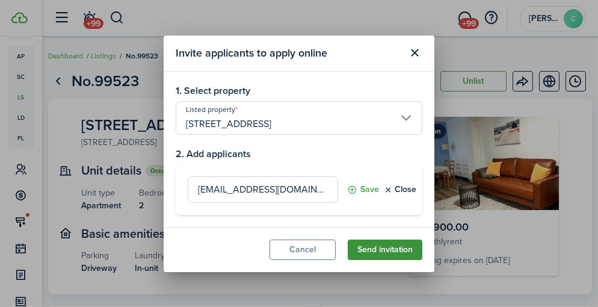
type input "[EMAIL_ADDRESS][DOMAIN_NAME]"
click at [379, 248] on button "Send invitation" at bounding box center [385, 249] width 75 height 20
click at [406, 251] on button "Send invitation" at bounding box center [385, 249] width 75 height 20
click at [348, 239] on button "Send invitation" at bounding box center [385, 249] width 75 height 20
click at [360, 186] on button "Save" at bounding box center [363, 189] width 32 height 26
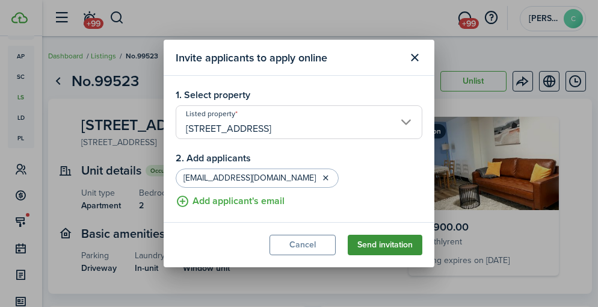
click at [405, 246] on button "Send invitation" at bounding box center [385, 245] width 75 height 20
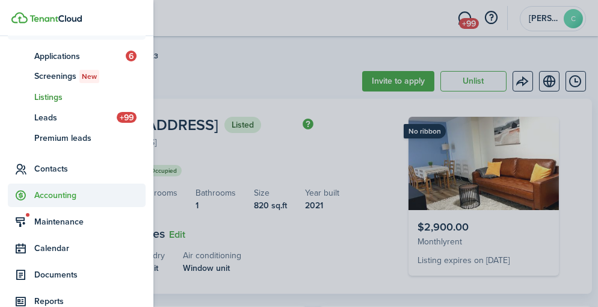
click at [48, 188] on span "Accounting" at bounding box center [77, 194] width 138 height 23
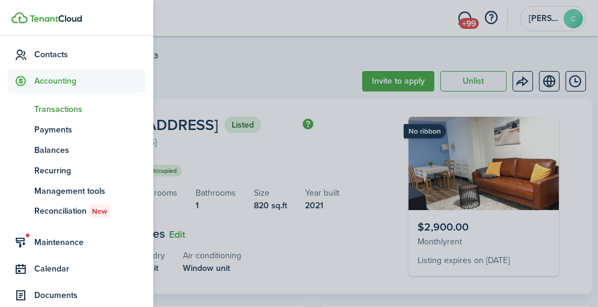
click at [63, 110] on span "Transactions" at bounding box center [89, 109] width 111 height 13
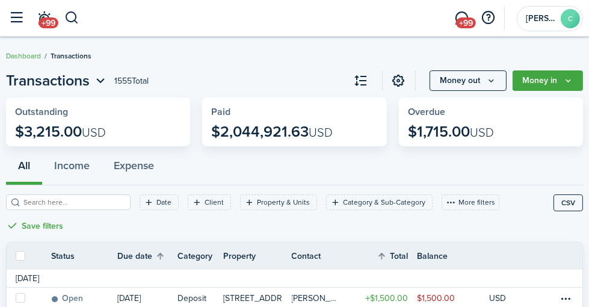
drag, startPoint x: 363, startPoint y: 161, endPoint x: 253, endPoint y: 70, distance: 143.1
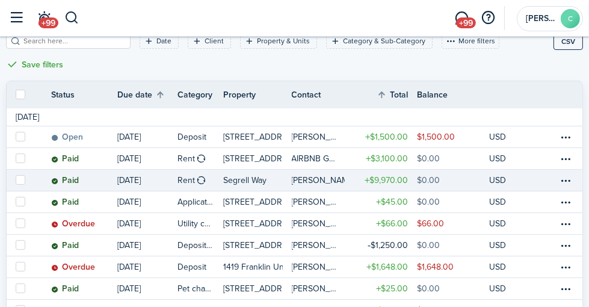
scroll to position [180, 0]
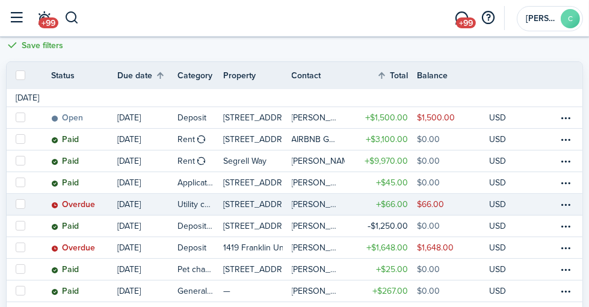
click at [523, 208] on link at bounding box center [531, 204] width 18 height 21
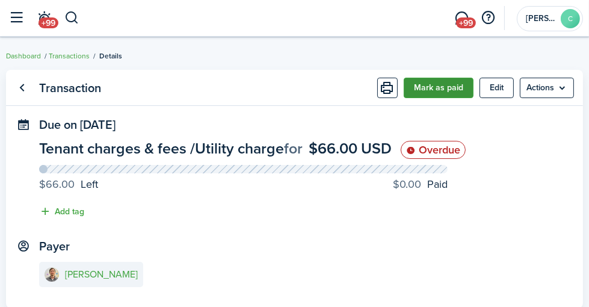
click at [452, 89] on button "Mark as paid" at bounding box center [439, 88] width 70 height 20
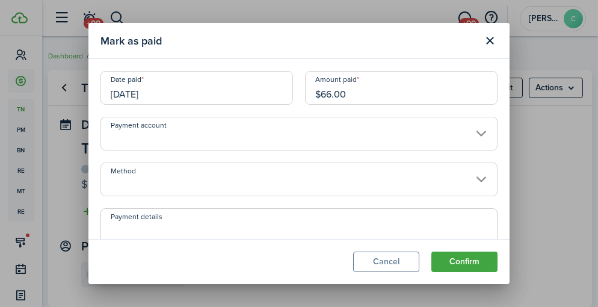
click at [460, 129] on input "Payment account" at bounding box center [298, 134] width 397 height 34
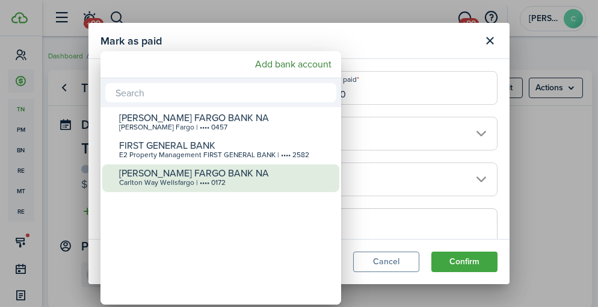
click at [192, 180] on div "Carlton Way Wellsfargo | •••• 0172" at bounding box center [225, 183] width 213 height 8
type input "•••• •••• •••• 0172"
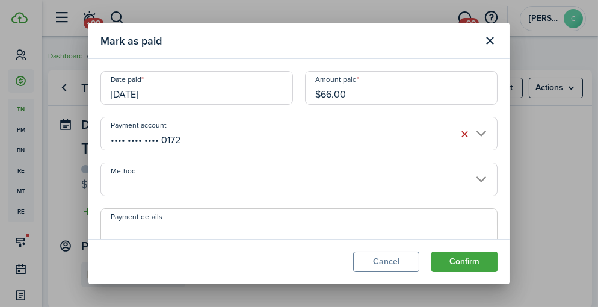
click at [476, 178] on input "Method" at bounding box center [298, 179] width 397 height 34
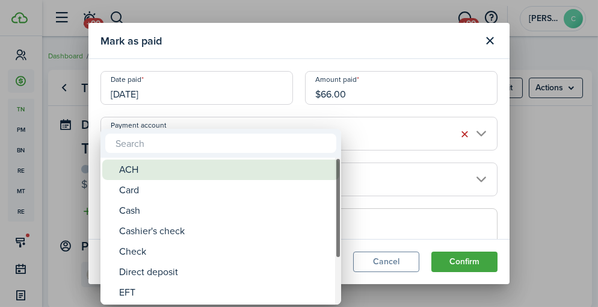
click at [194, 168] on div "ACH" at bounding box center [225, 169] width 213 height 20
type input "ACH"
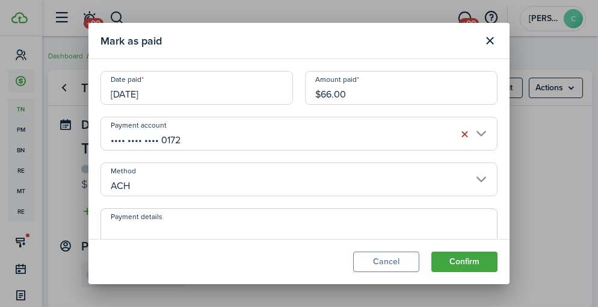
click at [217, 224] on textarea "Payment details" at bounding box center [299, 251] width 396 height 58
type textarea "v"
type textarea "paid via zelle"
click at [451, 263] on button "Confirm" at bounding box center [464, 261] width 66 height 20
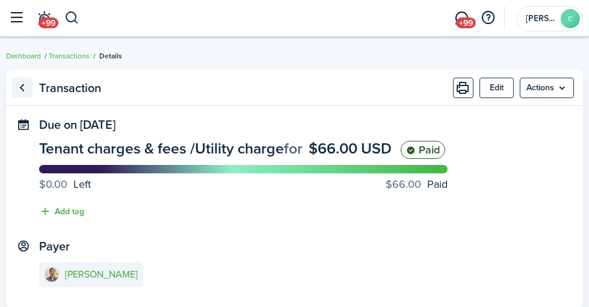
click at [32, 87] on link "Go back" at bounding box center [22, 88] width 20 height 20
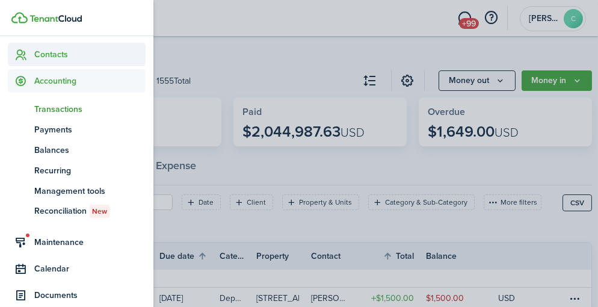
click at [67, 56] on span "Contacts" at bounding box center [89, 54] width 111 height 13
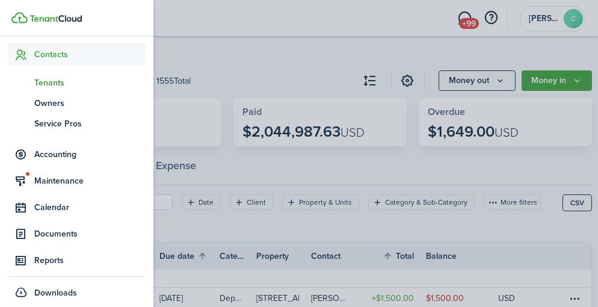
click at [57, 84] on span "Tenants" at bounding box center [89, 82] width 111 height 13
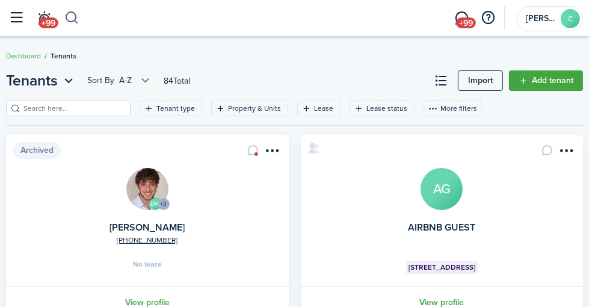
click at [79, 19] on button "button" at bounding box center [71, 18] width 15 height 20
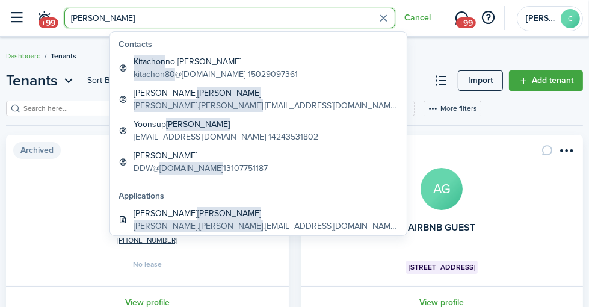
type input "[PERSON_NAME]"
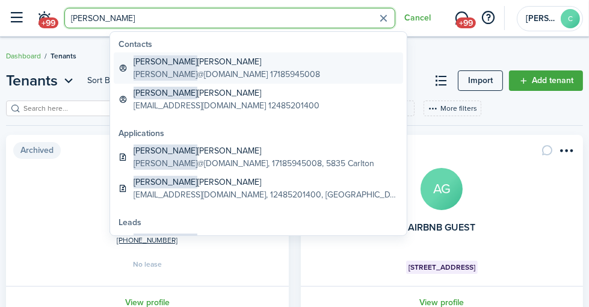
click at [232, 68] on global-search-item-description "chloemaegonzales @[DOMAIN_NAME] 17185945008" at bounding box center [227, 74] width 186 height 13
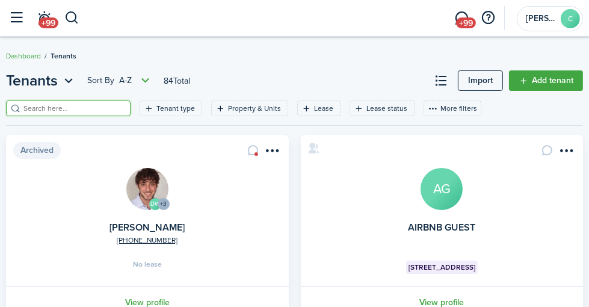
click at [102, 108] on input "search" at bounding box center [73, 108] width 106 height 11
type input "[PERSON_NAME]"
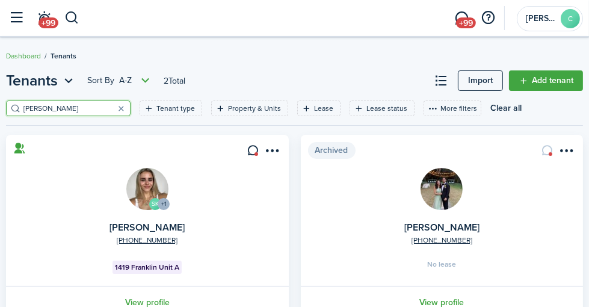
click at [137, 195] on img at bounding box center [147, 189] width 42 height 42
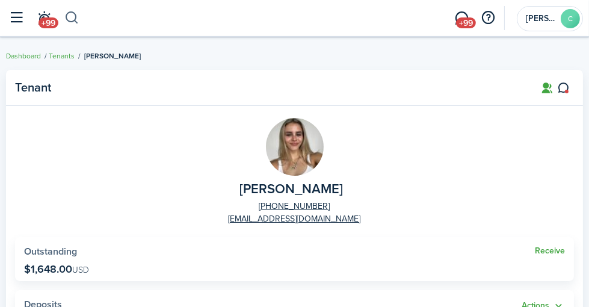
click at [79, 16] on button "button" at bounding box center [71, 18] width 15 height 20
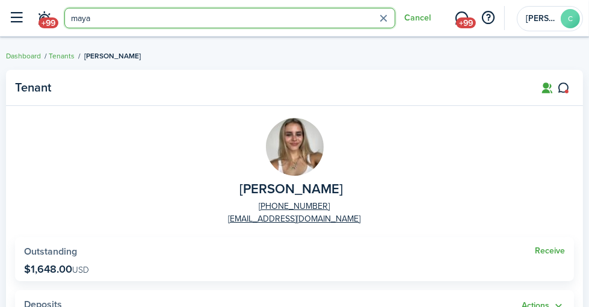
type input "maya"
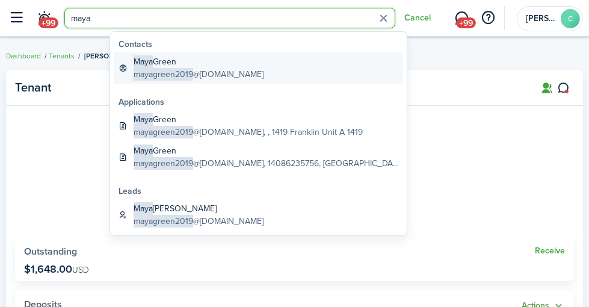
click at [141, 60] on span "Maya" at bounding box center [143, 61] width 19 height 13
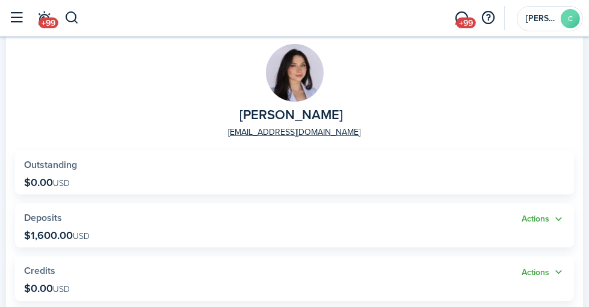
scroll to position [120, 0]
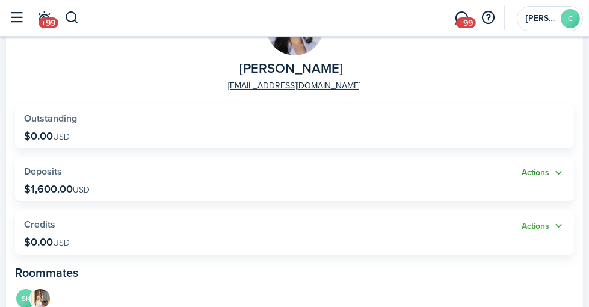
click at [543, 171] on button "Actions" at bounding box center [542, 173] width 43 height 14
click at [104, 174] on widget-stats-title "Deposits" at bounding box center [272, 171] width 497 height 11
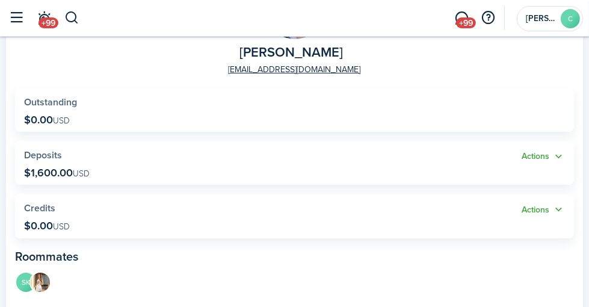
scroll to position [180, 0]
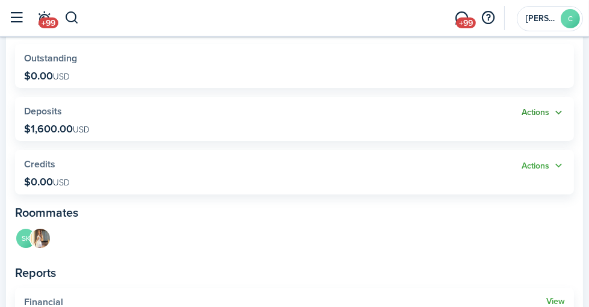
click at [547, 113] on button "Actions" at bounding box center [542, 113] width 43 height 14
click at [62, 112] on span "Deposits" at bounding box center [43, 111] width 38 height 14
click at [90, 127] on span "USD" at bounding box center [81, 129] width 17 height 13
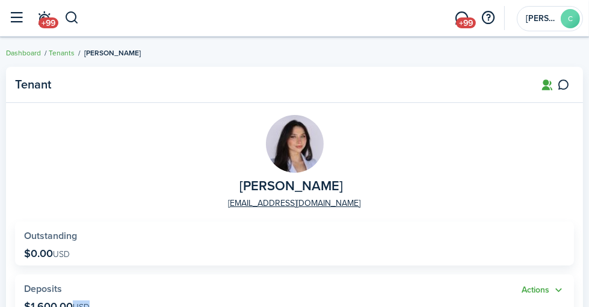
scroll to position [0, 0]
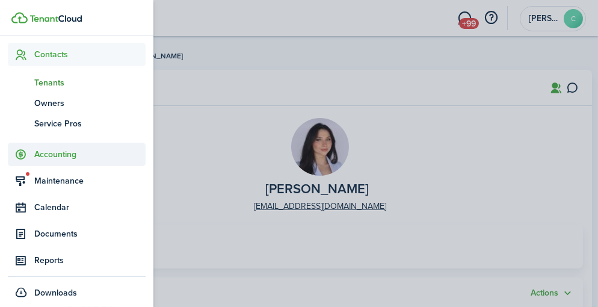
click at [72, 149] on span "Accounting" at bounding box center [89, 154] width 111 height 13
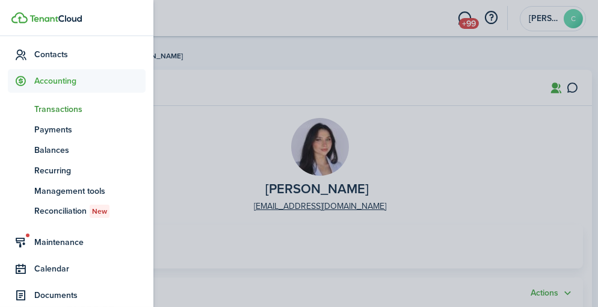
click at [69, 109] on span "Transactions" at bounding box center [89, 109] width 111 height 13
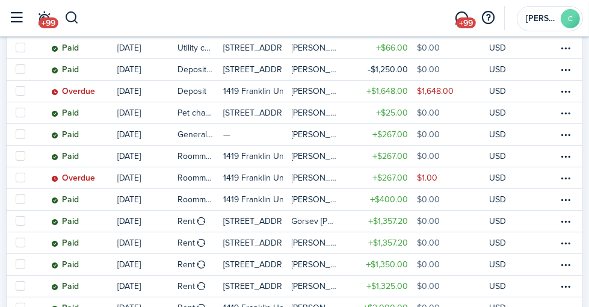
scroll to position [361, 0]
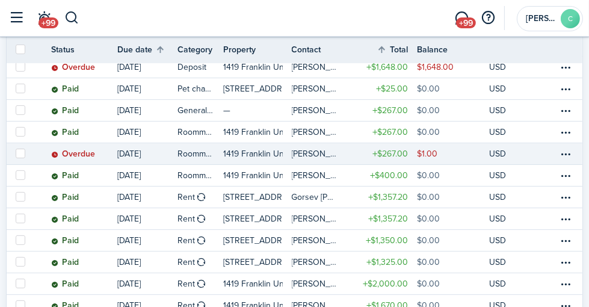
click at [383, 150] on table-amount-title "$267.00" at bounding box center [389, 153] width 35 height 13
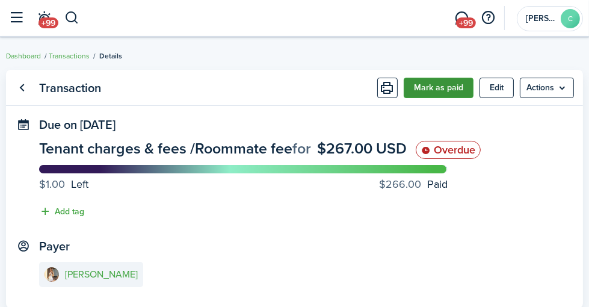
click at [436, 83] on button "Mark as paid" at bounding box center [439, 88] width 70 height 20
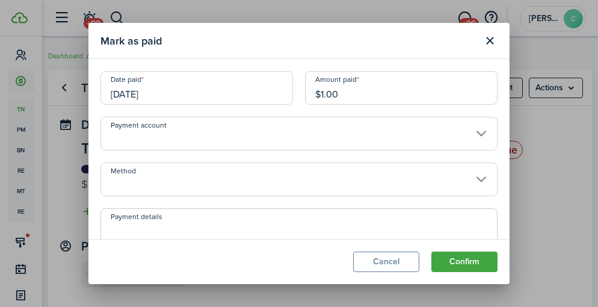
click at [466, 131] on input "Payment account" at bounding box center [298, 134] width 397 height 34
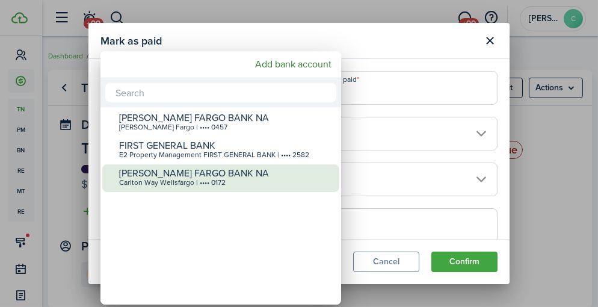
click at [240, 171] on div "[PERSON_NAME] FARGO BANK NA" at bounding box center [225, 173] width 213 height 11
type input "•••• •••• •••• 0172"
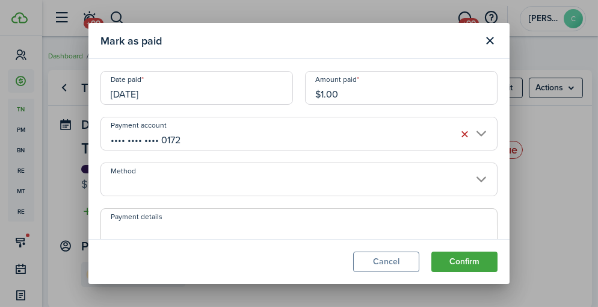
click at [469, 176] on input "Method" at bounding box center [298, 179] width 397 height 34
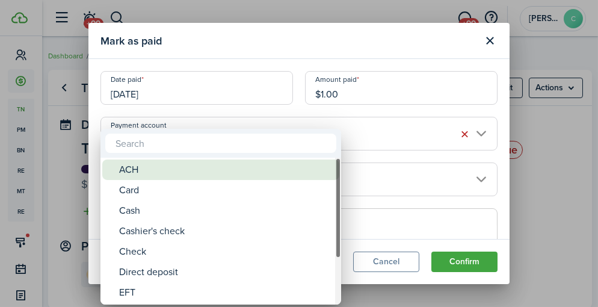
click at [173, 173] on div "ACH" at bounding box center [225, 169] width 213 height 20
type input "ACH"
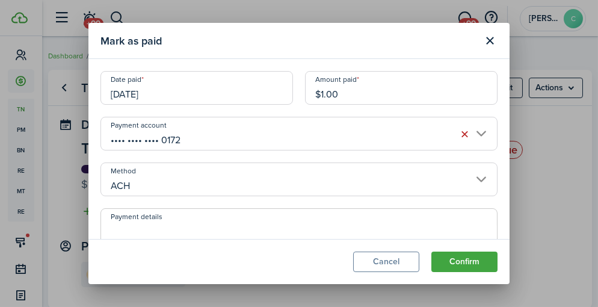
click at [180, 220] on span at bounding box center [298, 247] width 397 height 78
click at [452, 252] on button "Confirm" at bounding box center [464, 261] width 66 height 20
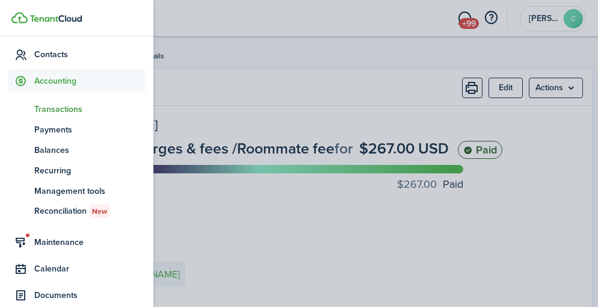
click at [52, 109] on span "Transactions" at bounding box center [89, 109] width 111 height 13
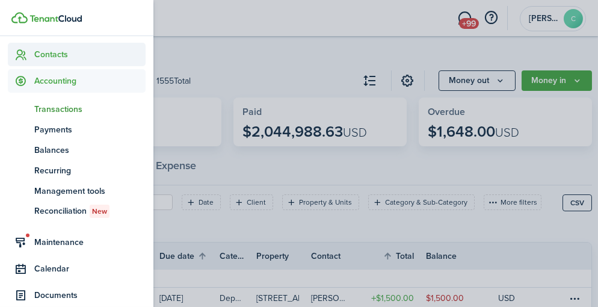
click at [53, 53] on span "Contacts" at bounding box center [89, 54] width 111 height 13
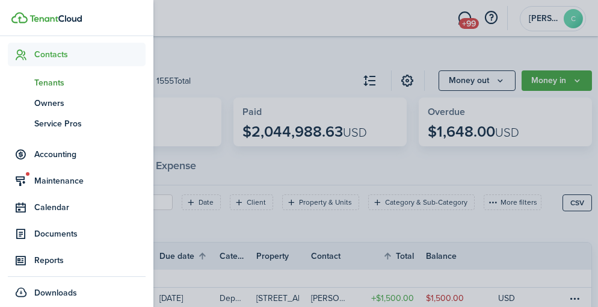
click at [60, 85] on span "Tenants" at bounding box center [89, 82] width 111 height 13
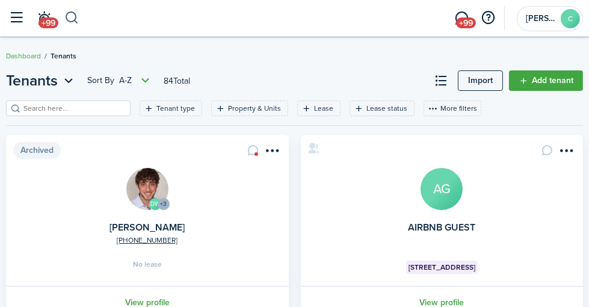
click at [79, 13] on button "button" at bounding box center [71, 18] width 15 height 20
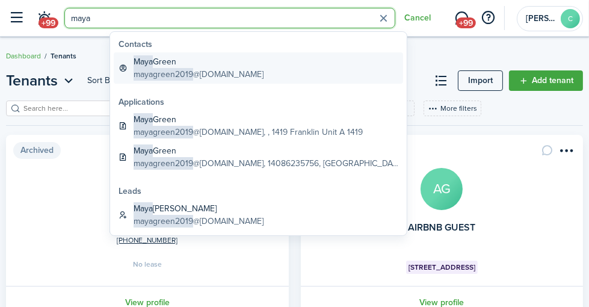
type input "maya"
click at [177, 72] on span "mayagreen2019" at bounding box center [164, 74] width 60 height 13
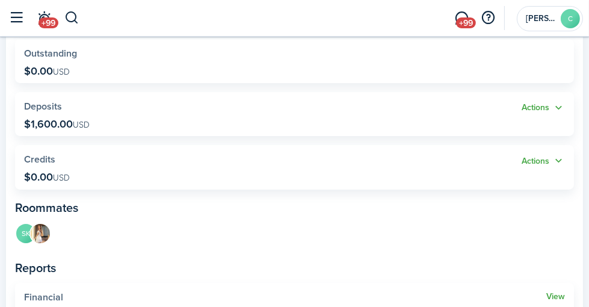
scroll to position [180, 0]
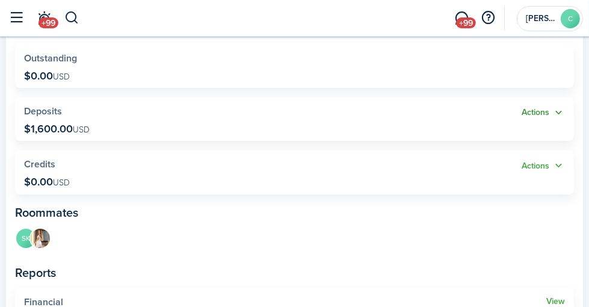
click at [551, 112] on button "Actions" at bounding box center [542, 113] width 43 height 14
click at [191, 125] on widget-stats "Actions Deposits $1,600.00 USD" at bounding box center [294, 119] width 559 height 44
click at [106, 122] on widget-stats "Actions Deposits $1,600.00 USD" at bounding box center [294, 119] width 559 height 44
click at [544, 112] on button "Actions" at bounding box center [542, 113] width 43 height 14
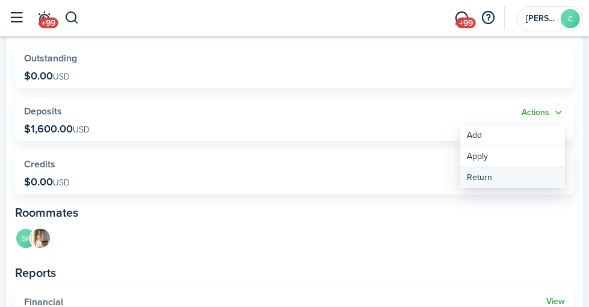
click at [490, 177] on link "Return" at bounding box center [512, 177] width 105 height 20
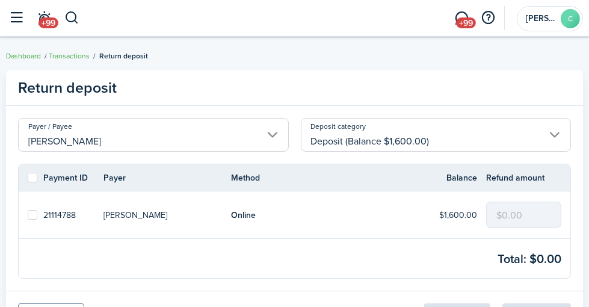
click at [37, 216] on label at bounding box center [33, 215] width 10 height 10
click at [28, 215] on input "checkbox" at bounding box center [27, 215] width 1 height 1
checkbox input "true"
click at [494, 216] on input "$0.00" at bounding box center [523, 214] width 75 height 26
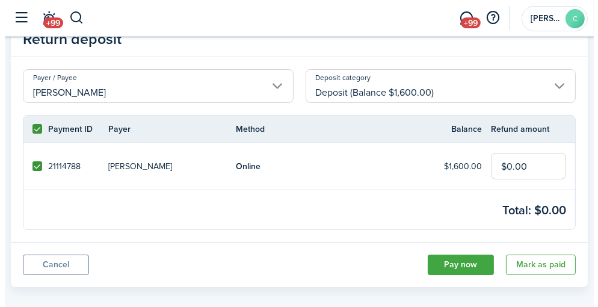
scroll to position [60, 0]
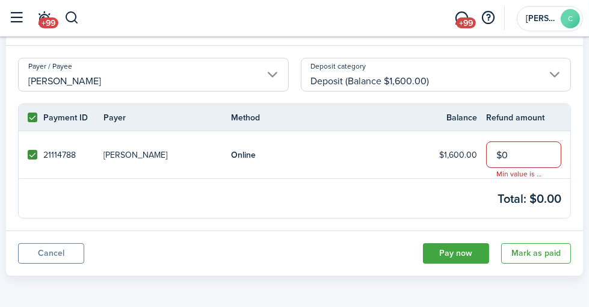
type input "$"
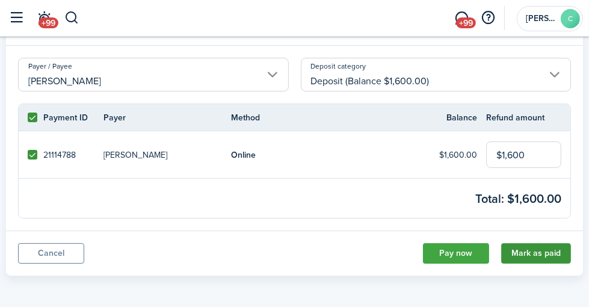
type input "$1,600.00"
click at [548, 252] on button "Mark as paid" at bounding box center [536, 253] width 70 height 20
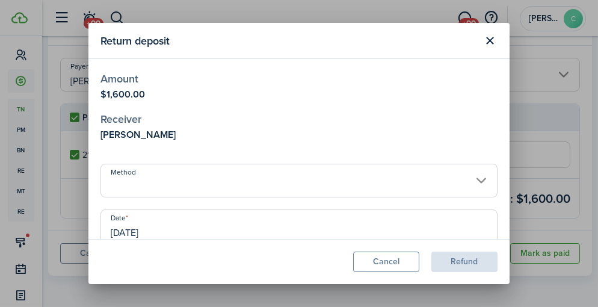
click at [475, 180] on input "Method" at bounding box center [298, 181] width 397 height 34
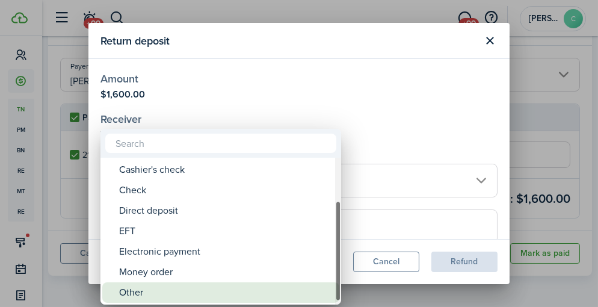
click at [137, 294] on div "Other" at bounding box center [225, 292] width 213 height 20
type input "Other"
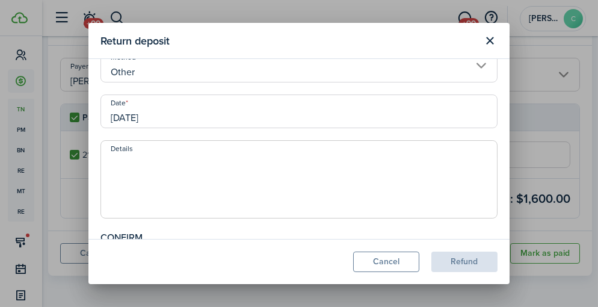
scroll to position [120, 0]
click at [195, 140] on span at bounding box center [298, 174] width 397 height 78
click at [194, 151] on textarea "Details" at bounding box center [299, 178] width 396 height 58
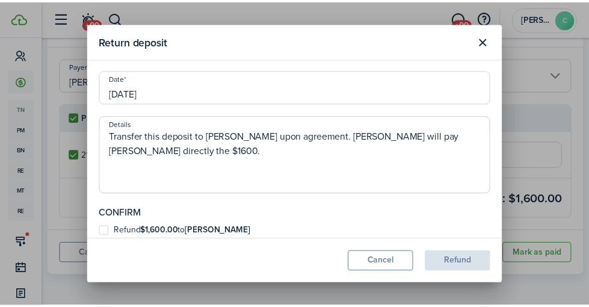
scroll to position [149, 0]
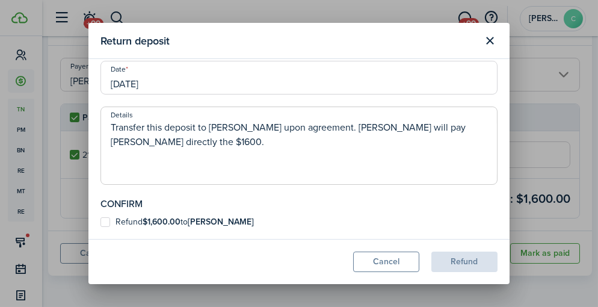
type textarea "Transfer this deposit to [PERSON_NAME] upon agreement. [PERSON_NAME] will pay […"
click at [105, 223] on label "Refund $1,600.00 to [PERSON_NAME]" at bounding box center [176, 222] width 153 height 10
checkbox input "true"
click at [469, 262] on button "Refund" at bounding box center [464, 261] width 66 height 20
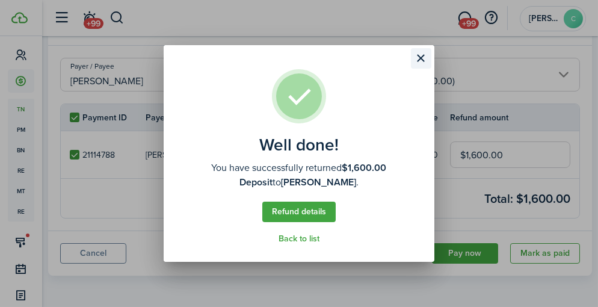
click at [420, 55] on button "Close modal" at bounding box center [421, 58] width 20 height 20
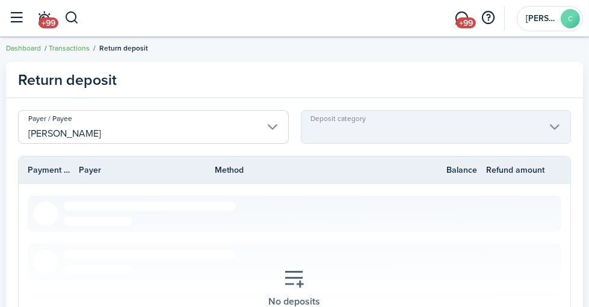
scroll to position [0, 0]
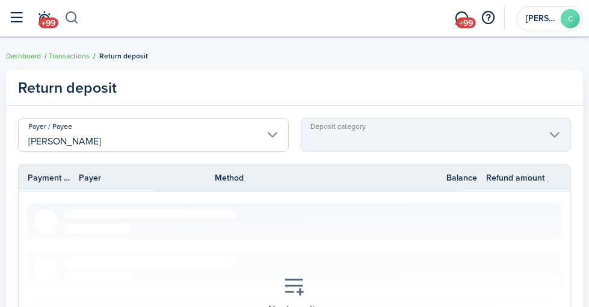
click at [79, 10] on button "button" at bounding box center [71, 18] width 15 height 20
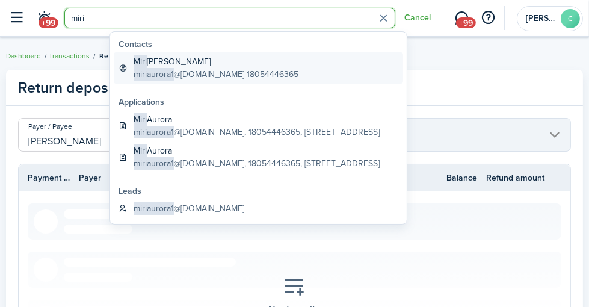
type input "miri"
click at [167, 64] on global-search-item-title "[PERSON_NAME]" at bounding box center [216, 61] width 165 height 13
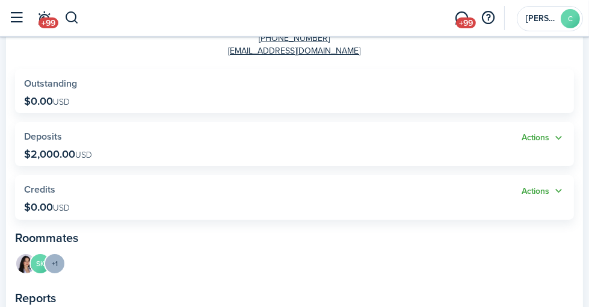
scroll to position [180, 0]
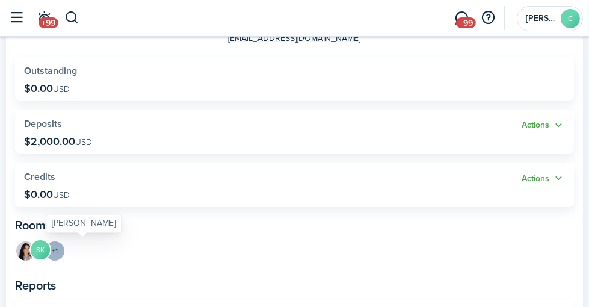
click at [50, 248] on avatar-text "SK" at bounding box center [40, 249] width 19 height 19
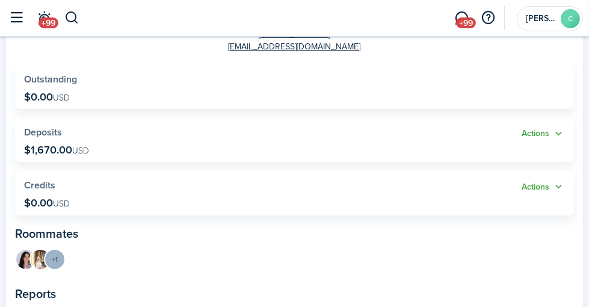
scroll to position [241, 0]
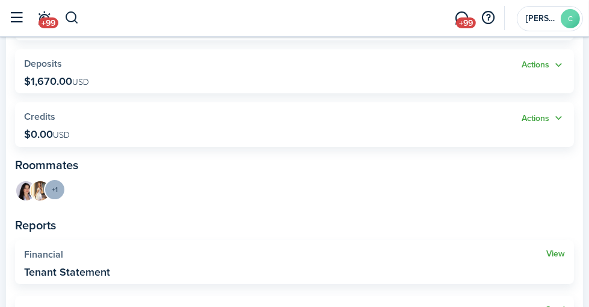
click at [66, 190] on menu-trigger "+1" at bounding box center [55, 190] width 22 height 22
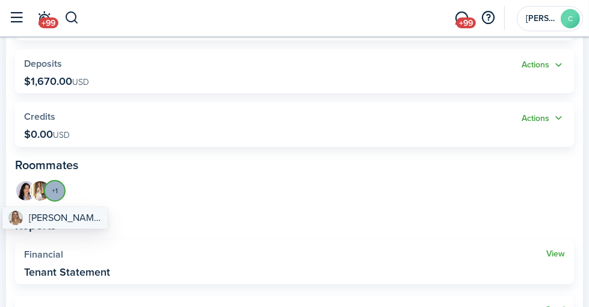
click at [64, 220] on span "[PERSON_NAME]" at bounding box center [65, 218] width 72 height 10
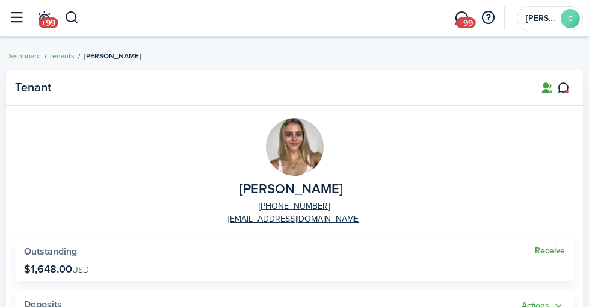
scroll to position [60, 0]
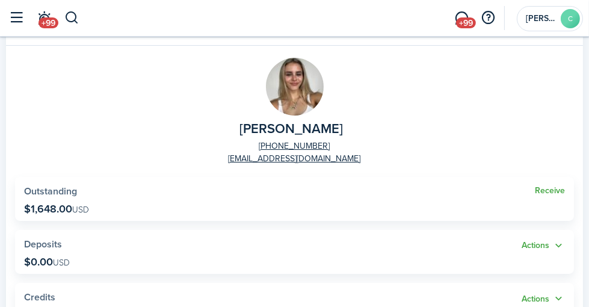
drag, startPoint x: 83, startPoint y: 196, endPoint x: 442, endPoint y: 158, distance: 361.1
click at [77, 194] on span "Outstanding" at bounding box center [50, 191] width 53 height 14
click at [550, 189] on link "Receive" at bounding box center [550, 191] width 30 height 10
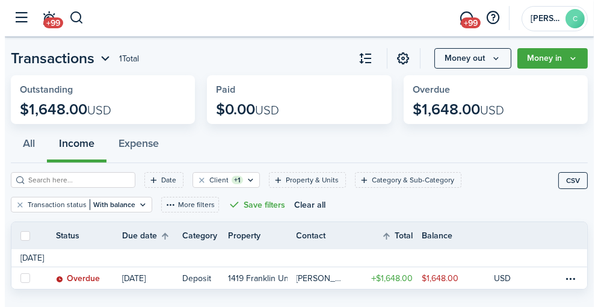
scroll to position [44, 0]
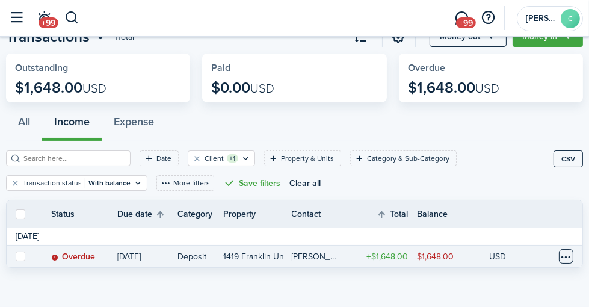
click at [570, 255] on table-menu-btn-icon at bounding box center [566, 256] width 14 height 14
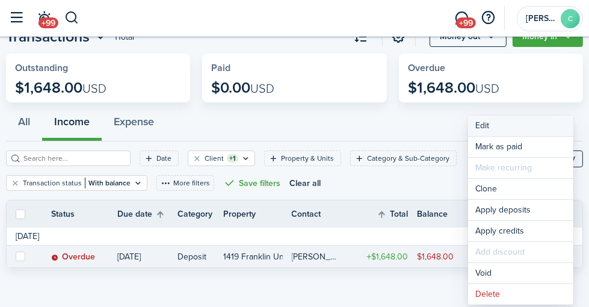
click at [484, 129] on button "Edit" at bounding box center [520, 125] width 105 height 20
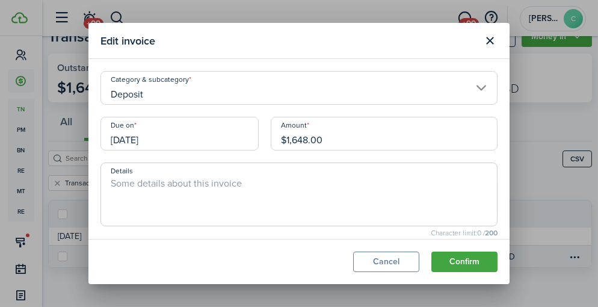
drag, startPoint x: 334, startPoint y: 139, endPoint x: 221, endPoint y: 151, distance: 114.3
click at [221, 151] on div "Due on [DATE] Amount $1,648.00" at bounding box center [298, 140] width 409 height 46
type input "$1,600.00"
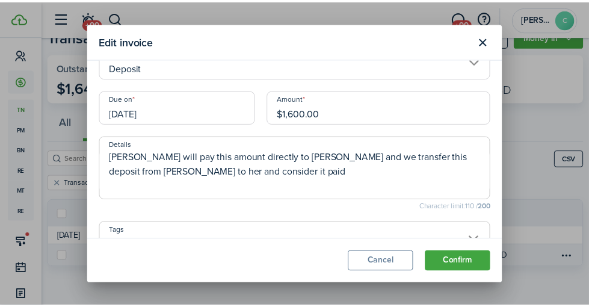
scroll to position [87, 0]
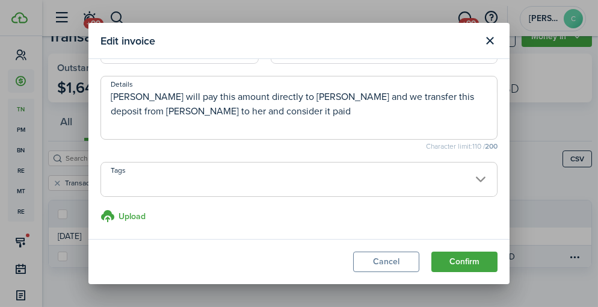
type textarea "[PERSON_NAME] will pay this amount directly to [PERSON_NAME] and we transfer th…"
click at [470, 182] on span at bounding box center [299, 186] width 396 height 20
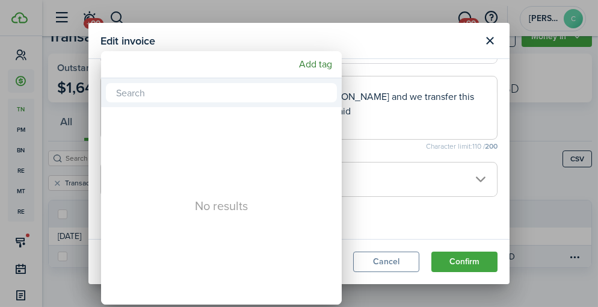
click at [369, 34] on div at bounding box center [299, 153] width 790 height 499
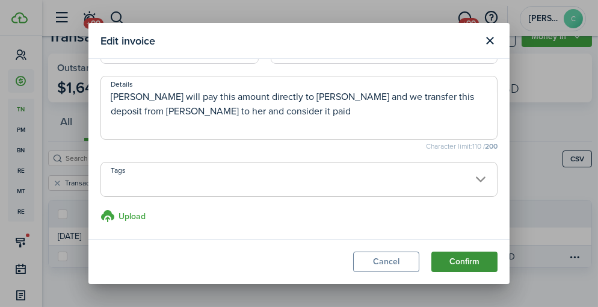
click at [460, 259] on button "Confirm" at bounding box center [464, 261] width 66 height 20
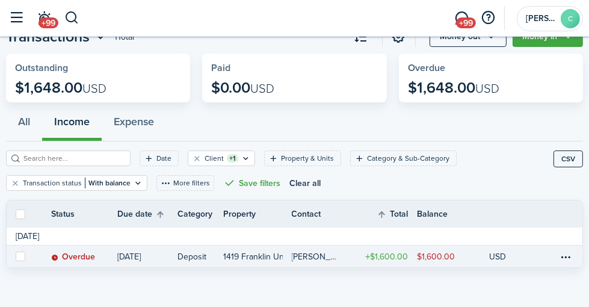
click at [25, 255] on label at bounding box center [21, 256] width 10 height 10
click at [16, 256] on input "checkbox" at bounding box center [15, 256] width 1 height 1
checkbox input "true"
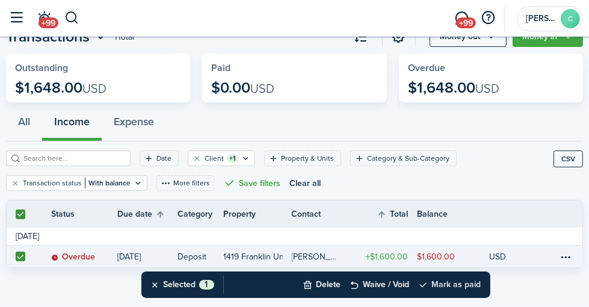
click at [453, 288] on button "Mark as paid" at bounding box center [450, 284] width 63 height 26
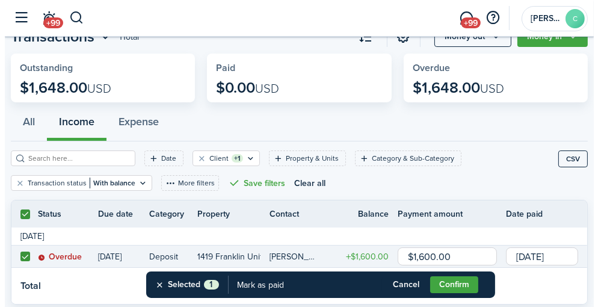
scroll to position [81, 0]
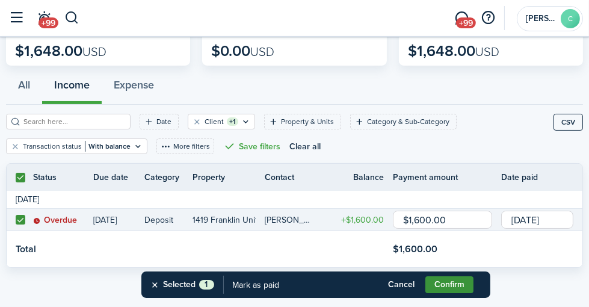
click at [449, 286] on button "Confirm" at bounding box center [449, 284] width 48 height 17
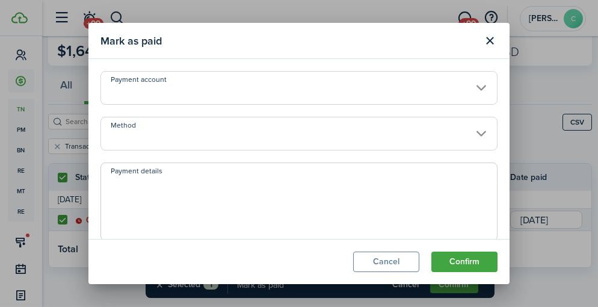
click at [375, 87] on input "Payment account" at bounding box center [298, 88] width 397 height 34
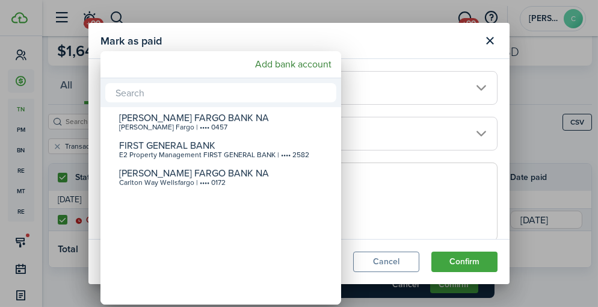
click at [375, 87] on div at bounding box center [299, 153] width 790 height 499
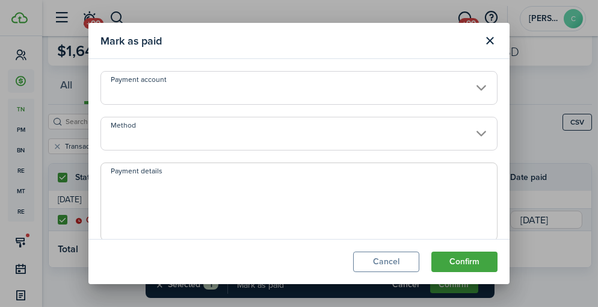
click at [468, 135] on input "Method" at bounding box center [298, 134] width 397 height 34
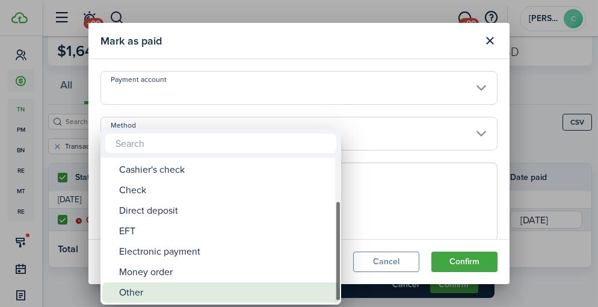
click at [153, 294] on div "Other" at bounding box center [225, 292] width 213 height 20
type input "Other"
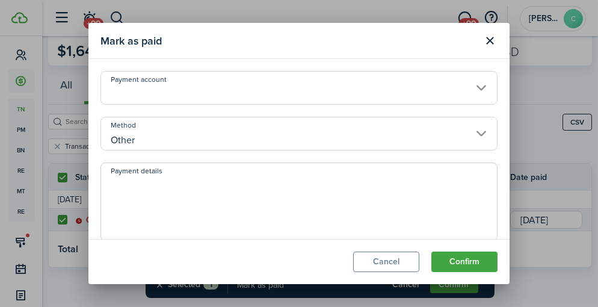
click at [237, 173] on span at bounding box center [298, 201] width 397 height 78
drag, startPoint x: 157, startPoint y: 169, endPoint x: 153, endPoint y: 180, distance: 12.2
click at [156, 172] on span at bounding box center [298, 201] width 397 height 78
click at [148, 190] on textarea "Payment details" at bounding box center [299, 205] width 396 height 58
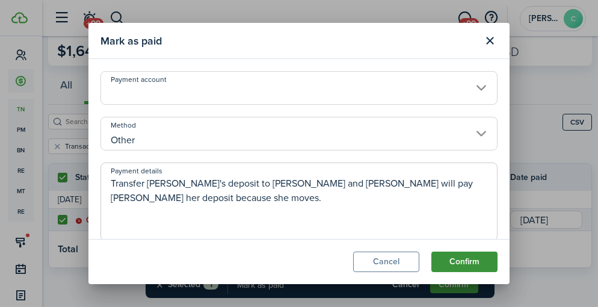
type textarea "Transfer [PERSON_NAME]'s deposit to [PERSON_NAME] and [PERSON_NAME] will pay [P…"
click at [487, 262] on button "Confirm" at bounding box center [464, 261] width 66 height 20
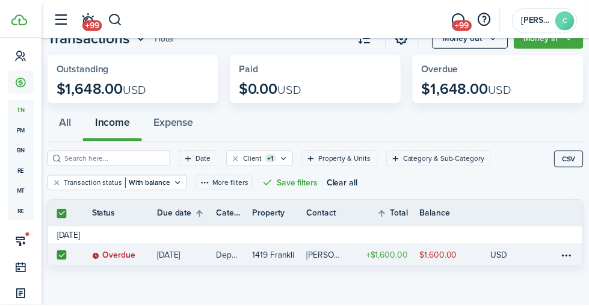
scroll to position [44, 0]
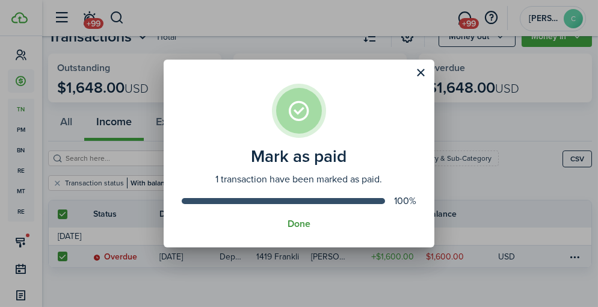
click at [296, 218] on button "Done" at bounding box center [299, 223] width 23 height 11
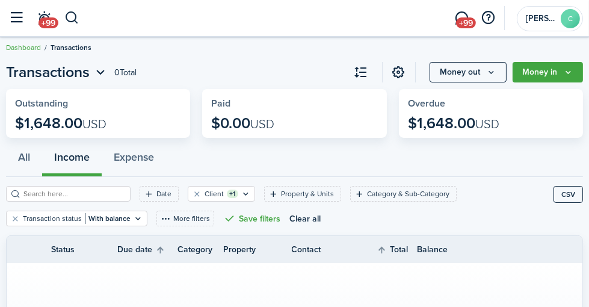
scroll to position [0, 0]
